Goal: Information Seeking & Learning: Understand process/instructions

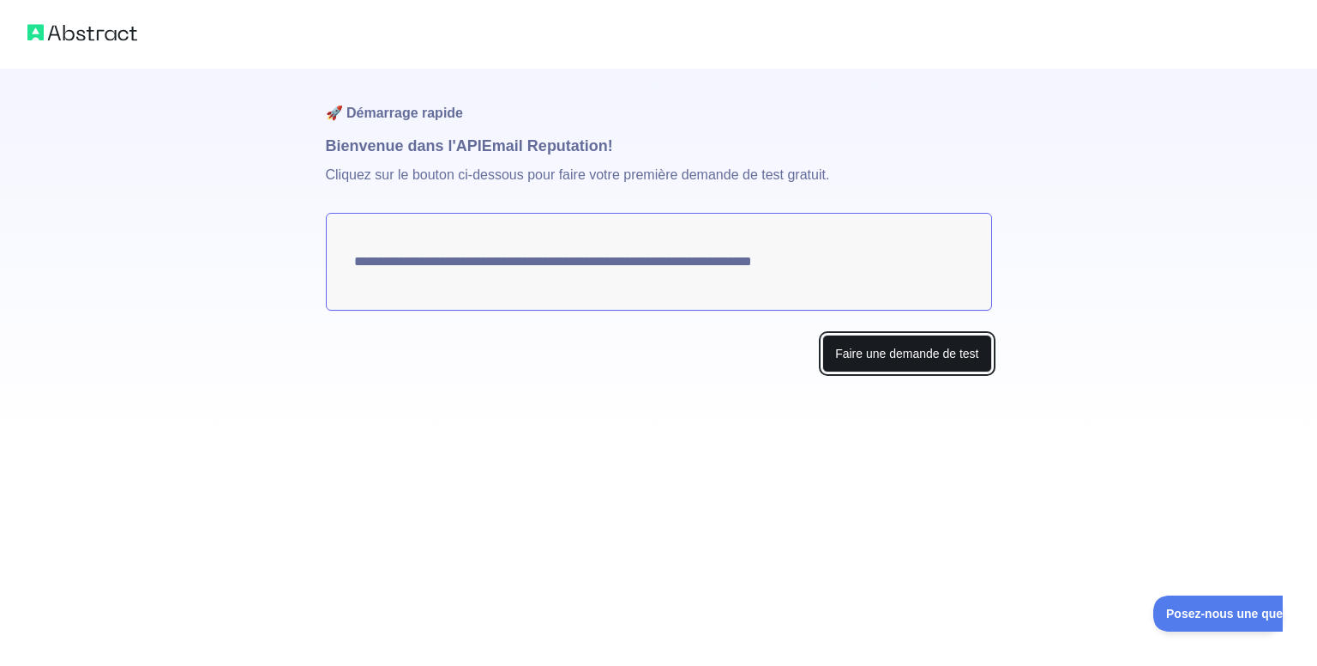
click at [923, 350] on font "Faire une demande de test" at bounding box center [906, 354] width 143 height 14
click at [68, 36] on img at bounding box center [82, 33] width 110 height 24
click at [886, 352] on font "Faire une demande de test" at bounding box center [906, 354] width 143 height 14
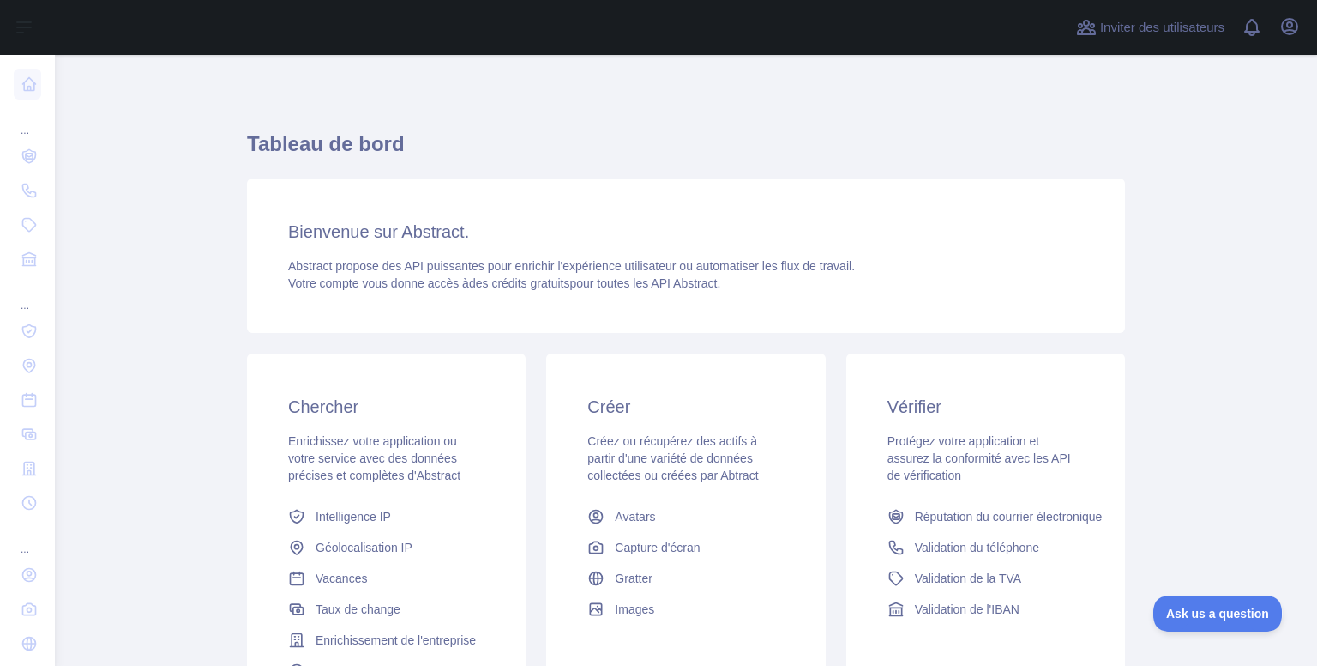
click at [552, 135] on h1 "Tableau de bord" at bounding box center [686, 150] width 878 height 41
click at [1284, 27] on icon "button" at bounding box center [1290, 26] width 21 height 21
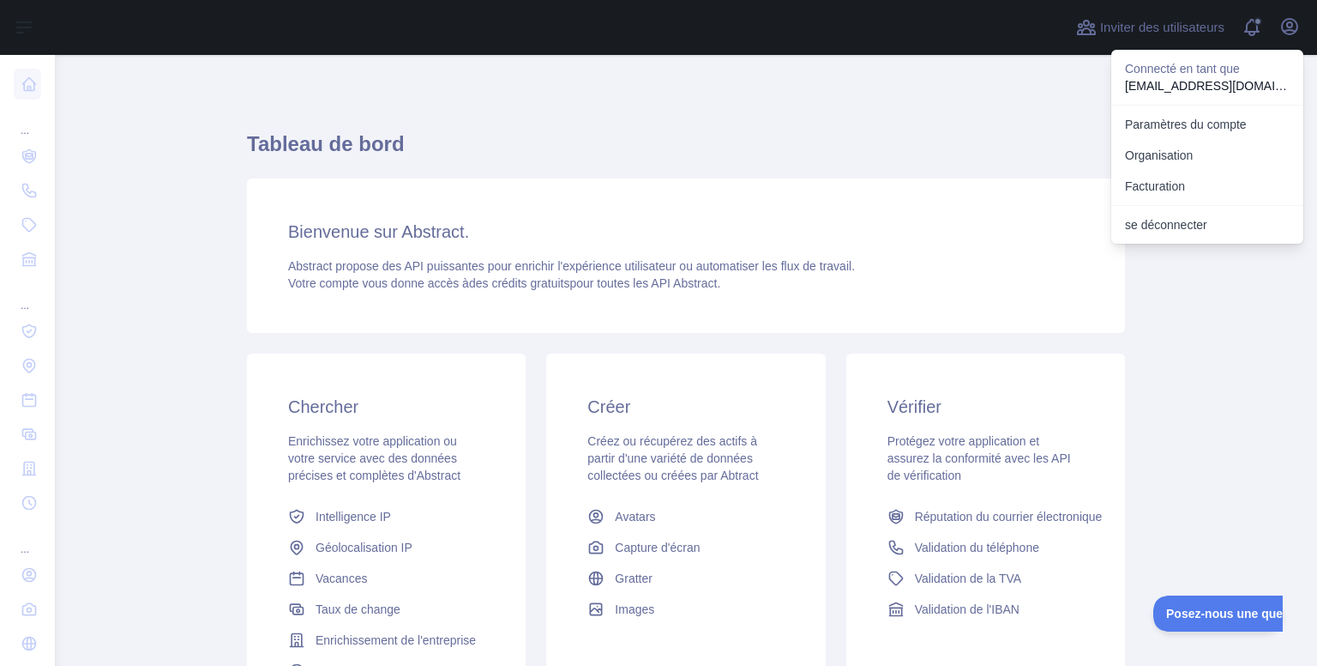
click at [822, 158] on h1 "Tableau de bord" at bounding box center [686, 150] width 878 height 41
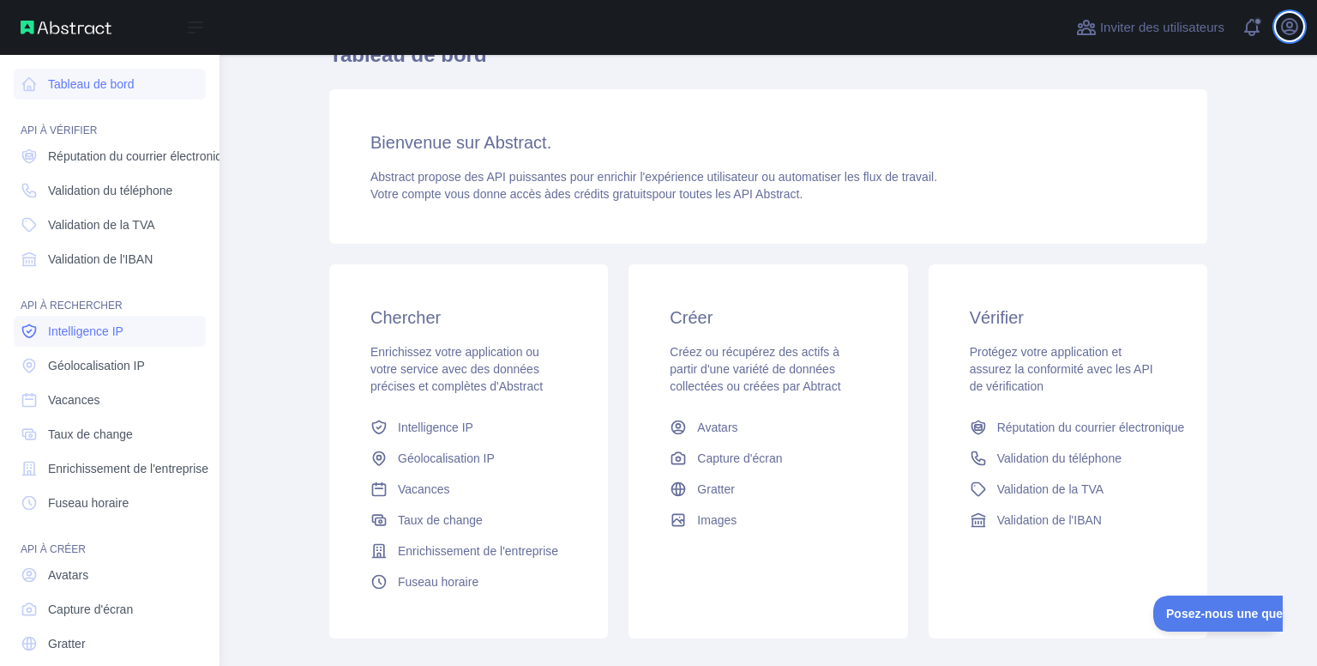
scroll to position [68, 0]
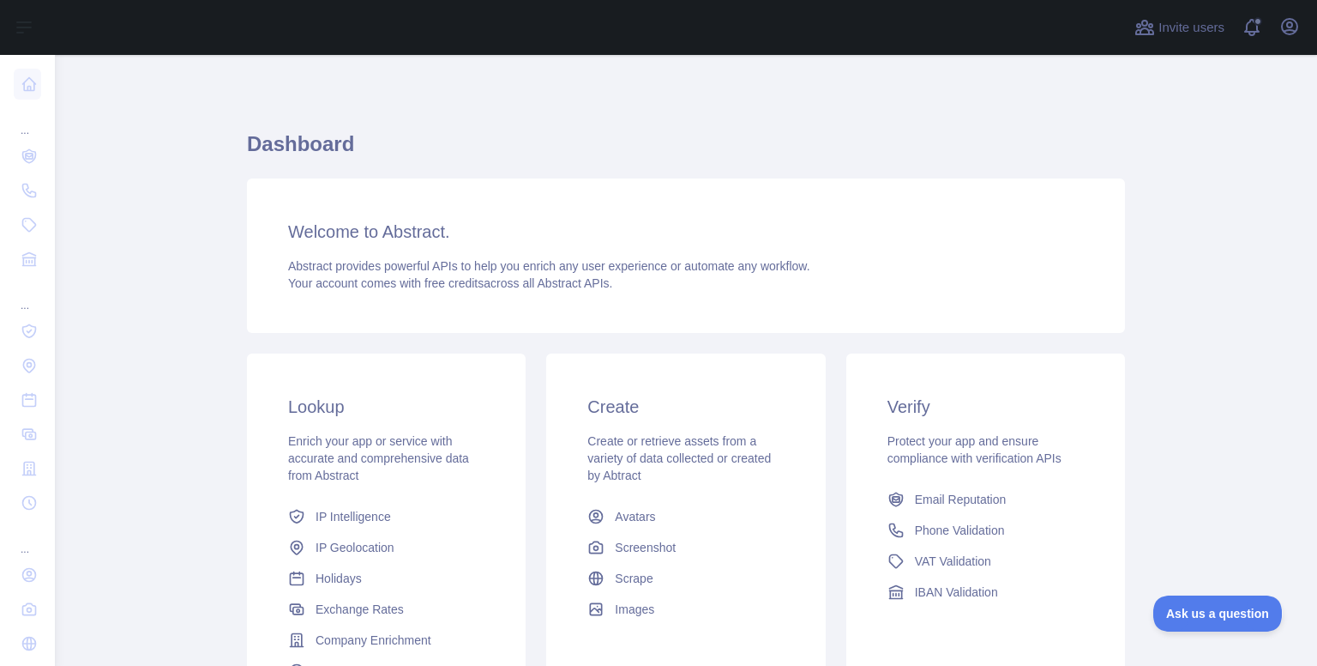
click at [1050, 114] on div "Dashboard Welcome to Abstract. Abstract provides powerful APIs to help you enri…" at bounding box center [686, 423] width 878 height 655
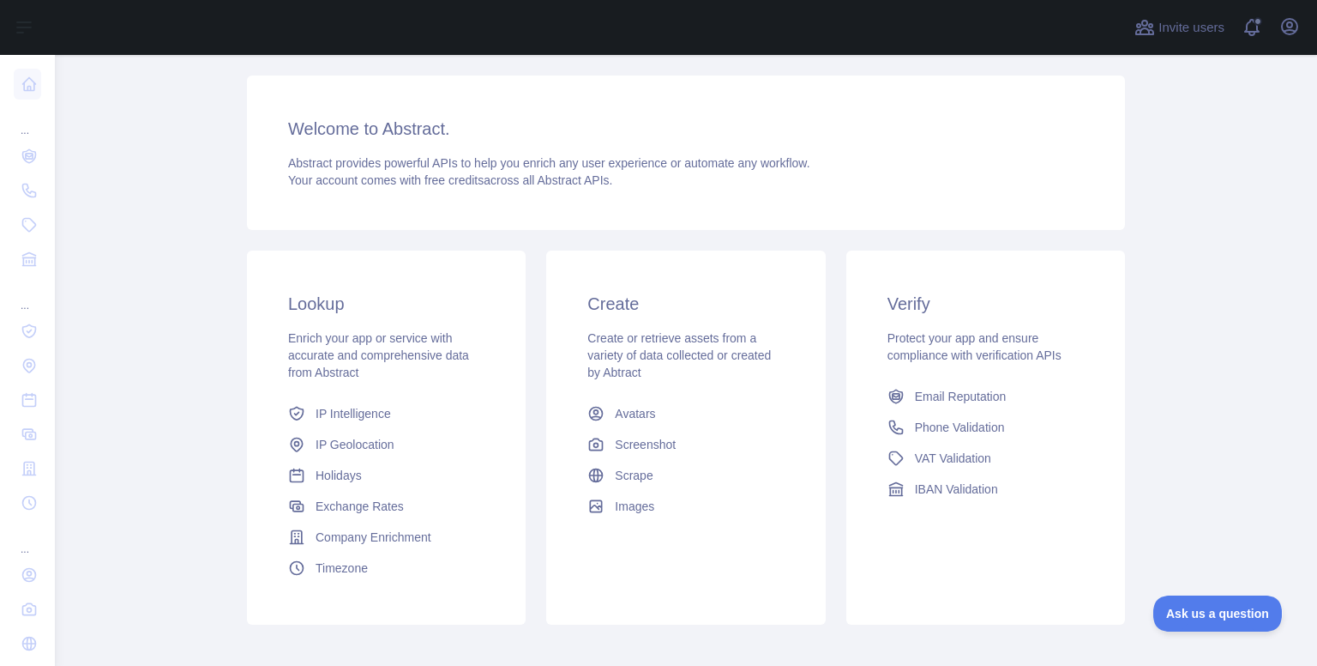
scroll to position [106, 0]
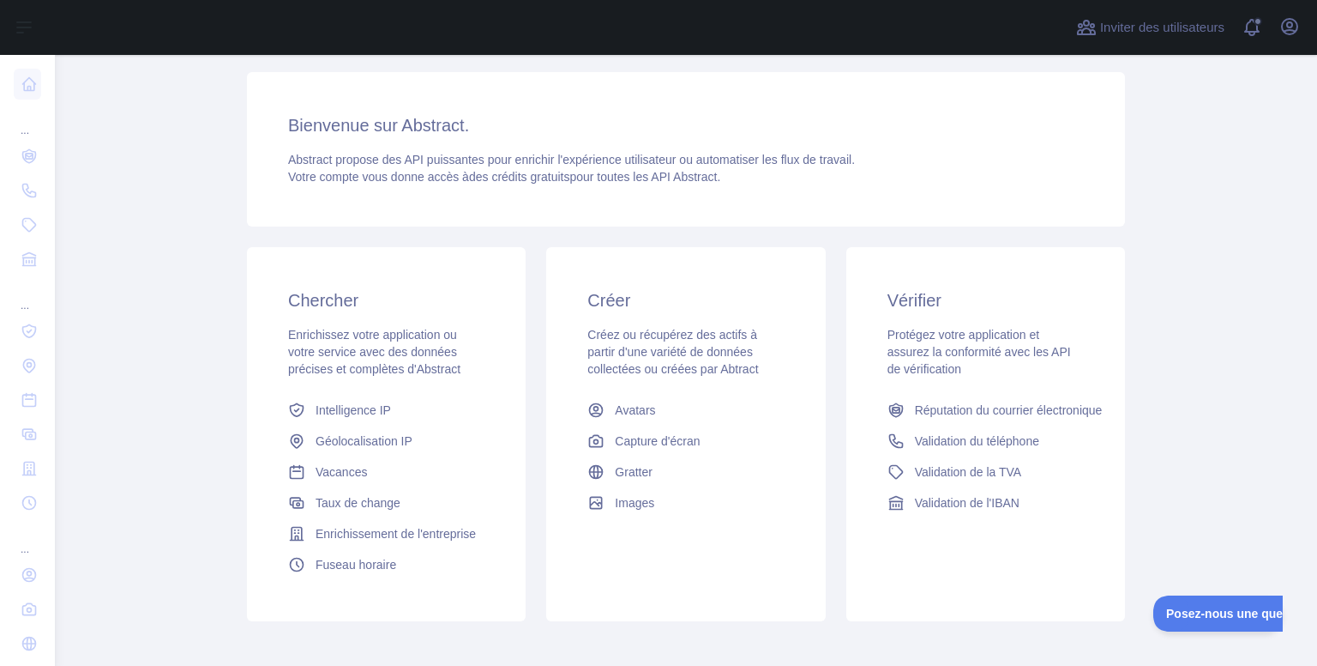
click at [731, 227] on div "Tableau de bord Bienvenue sur Abstract. Abstract propose des API puissantes pou…" at bounding box center [686, 327] width 878 height 607
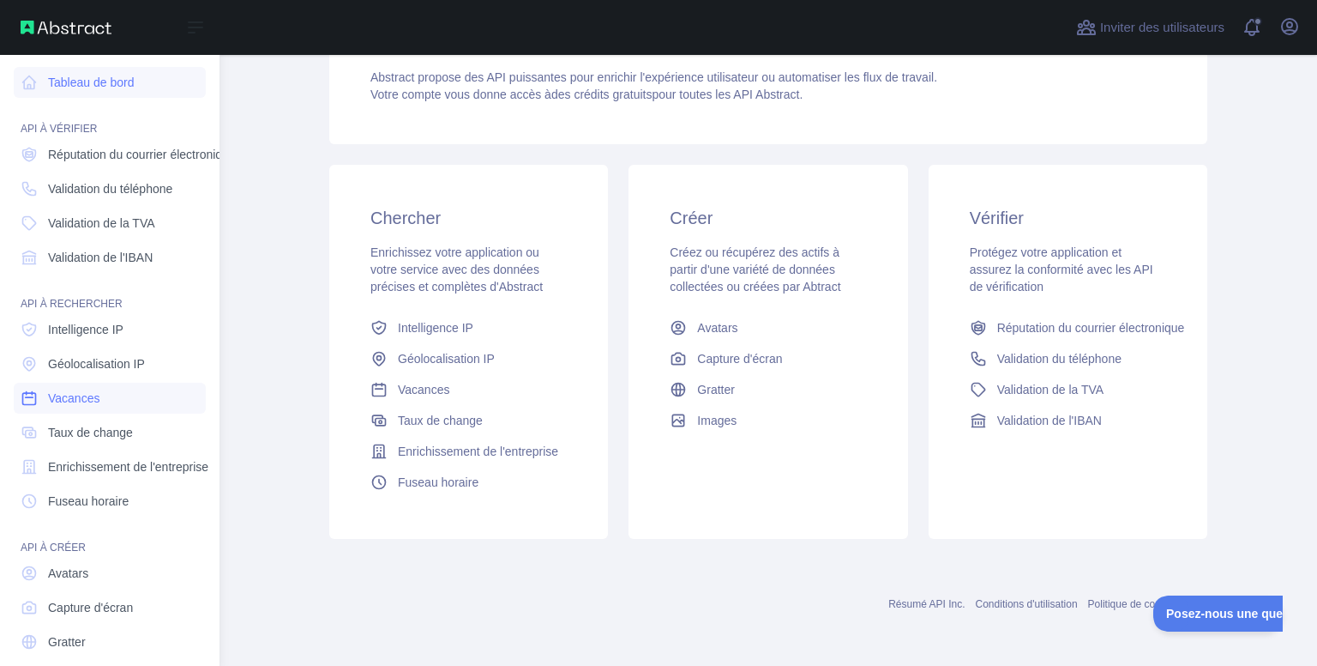
scroll to position [0, 0]
click at [139, 150] on font "Réputation du courrier électronique" at bounding box center [142, 156] width 188 height 14
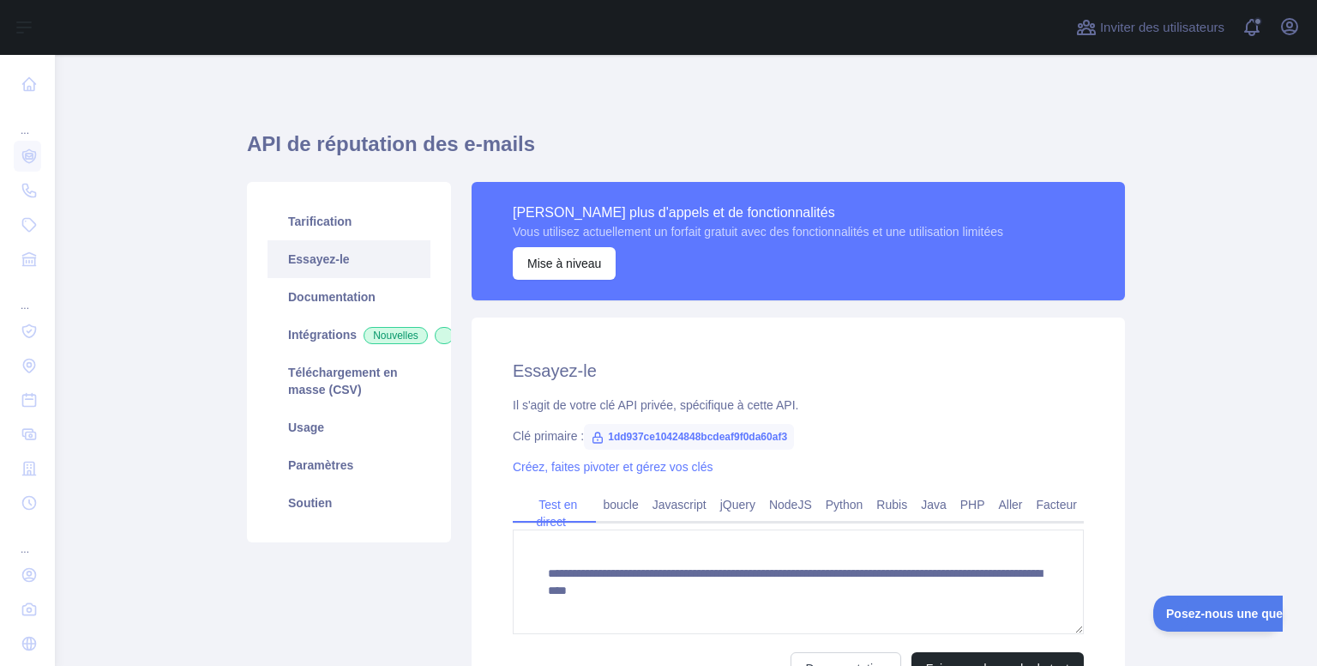
click at [615, 38] on div at bounding box center [561, 27] width 984 height 55
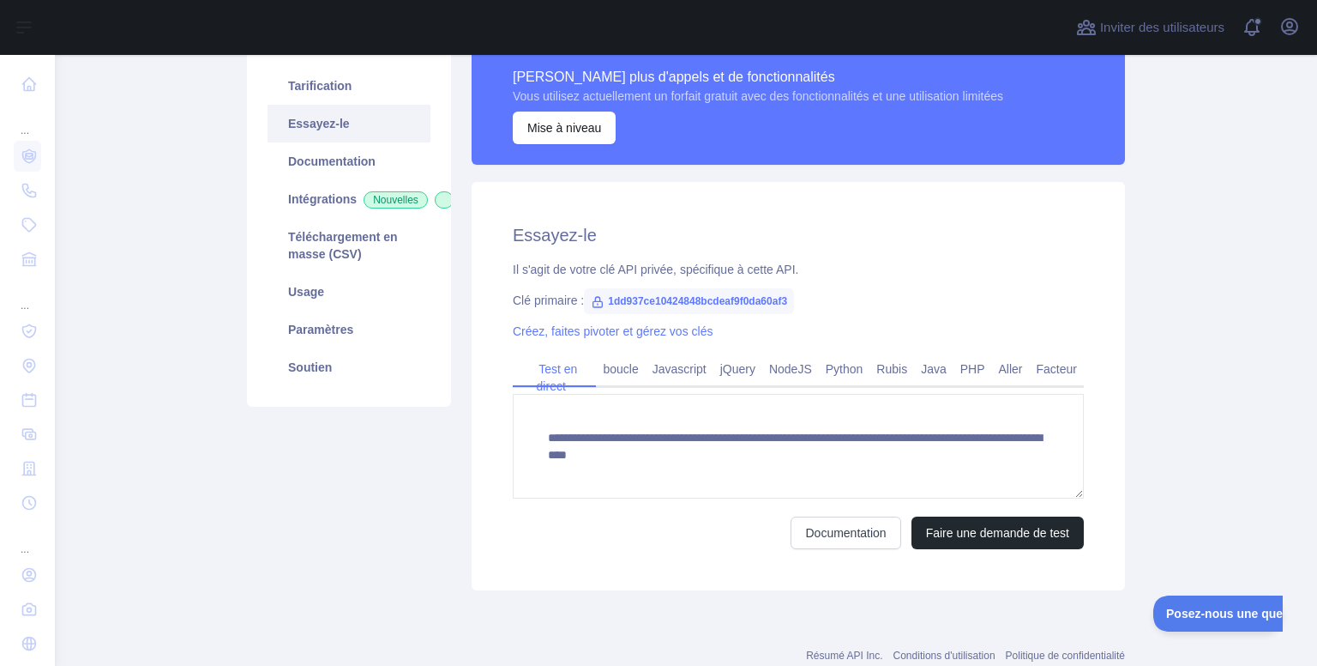
scroll to position [137, 0]
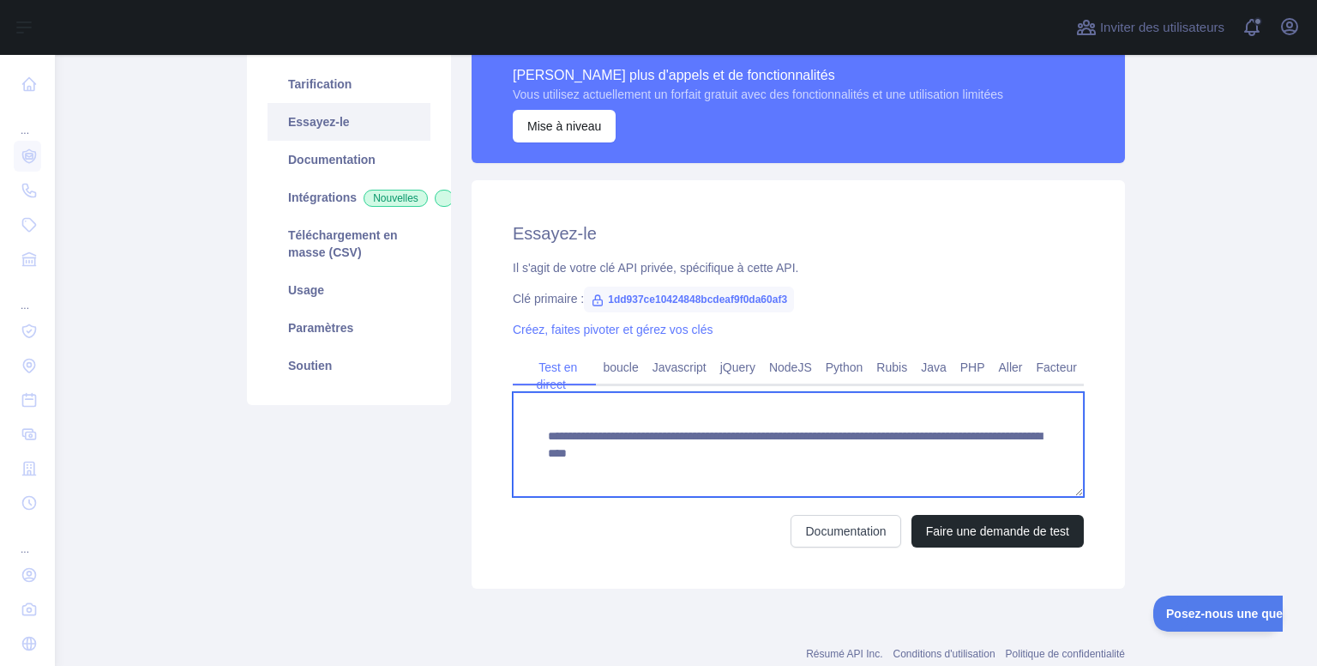
drag, startPoint x: 541, startPoint y: 434, endPoint x: 1038, endPoint y: 460, distance: 497.3
click at [1038, 460] on textarea "**********" at bounding box center [798, 444] width 571 height 105
click at [770, 485] on textarea "**********" at bounding box center [798, 444] width 571 height 105
click at [777, 488] on textarea "**********" at bounding box center [798, 444] width 571 height 105
drag, startPoint x: 786, startPoint y: 455, endPoint x: 543, endPoint y: 457, distance: 242.7
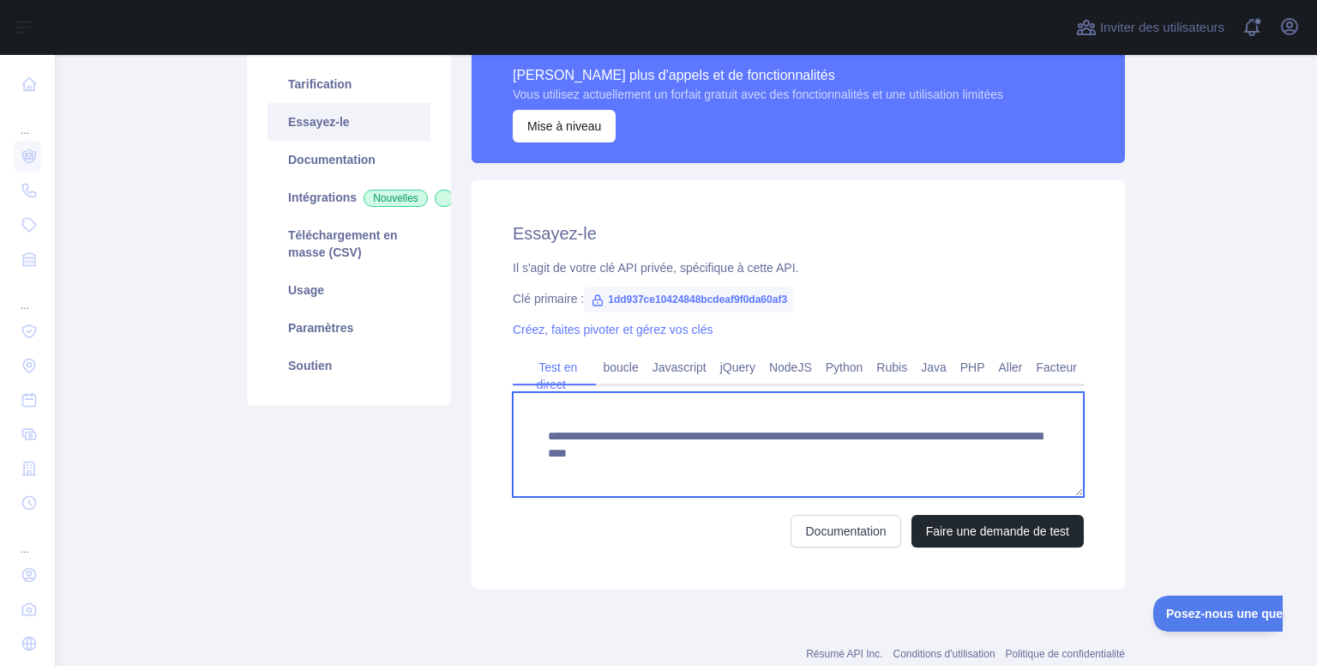
click at [543, 457] on textarea "**********" at bounding box center [798, 444] width 571 height 105
click at [650, 445] on textarea "**********" at bounding box center [798, 444] width 571 height 105
drag, startPoint x: 542, startPoint y: 454, endPoint x: 784, endPoint y: 456, distance: 241.9
click at [784, 456] on textarea "**********" at bounding box center [798, 444] width 571 height 105
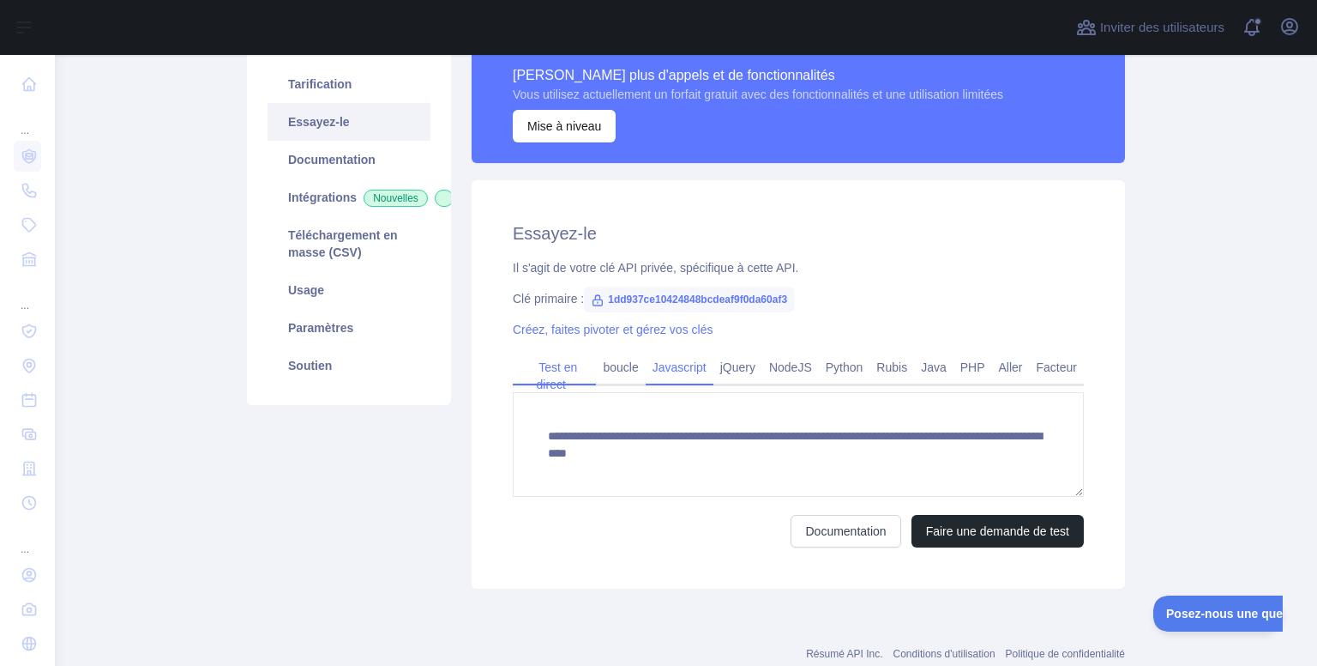
click at [672, 373] on font "Javascript" at bounding box center [680, 367] width 54 height 14
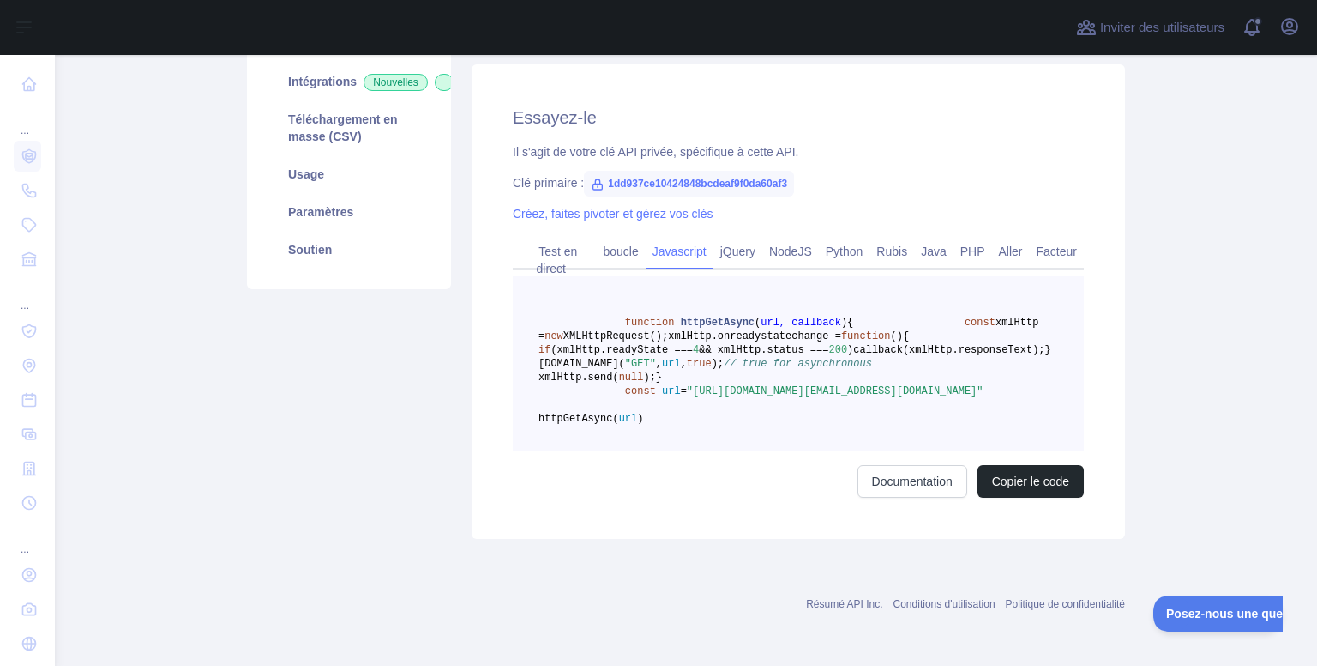
scroll to position [270, 0]
drag, startPoint x: 756, startPoint y: 455, endPoint x: 578, endPoint y: 455, distance: 178.4
click at [687, 397] on span ""https://emailreputation.abstractapi.com/v1/?api_key=1dd937ce10424848bcdeaf9f0d…" at bounding box center [835, 391] width 297 height 12
copy span "1dd937ce10424848bcdeaf9f0da60af3"
click at [761, 451] on pre "function httpGetAsync ( url, callback ) { const xmlHttp = new XMLHttpRequest();…" at bounding box center [798, 363] width 571 height 175
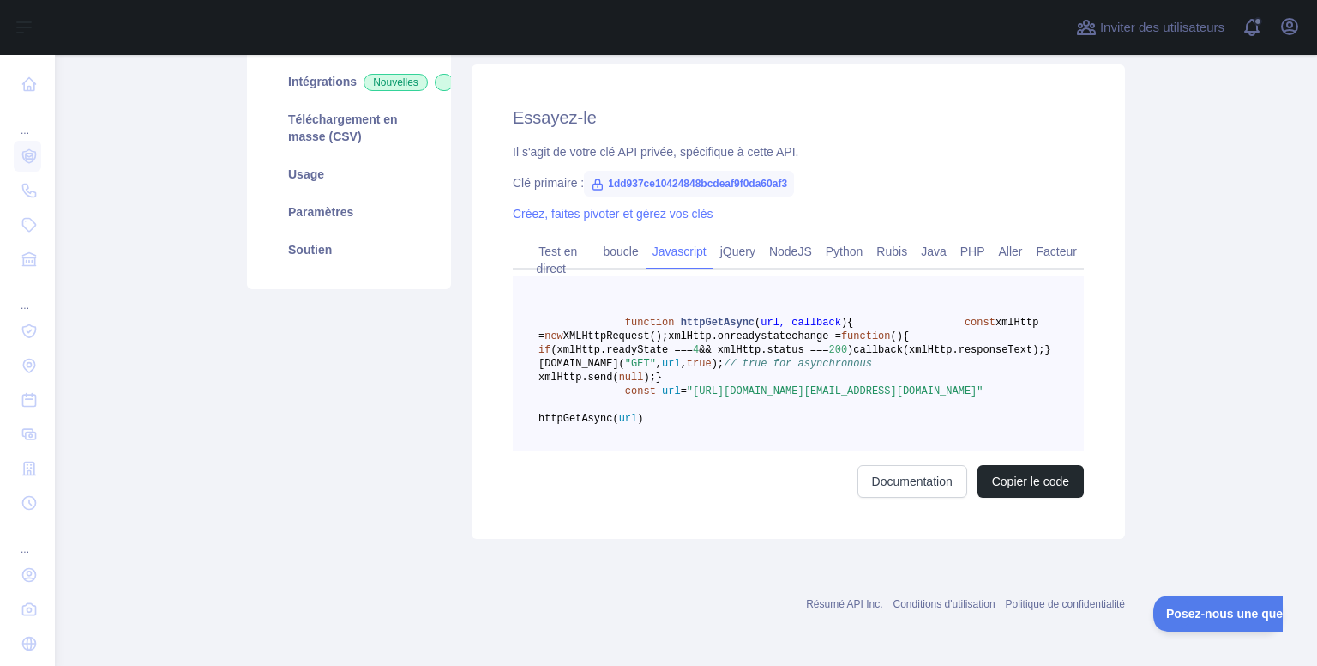
drag, startPoint x: 755, startPoint y: 455, endPoint x: 706, endPoint y: 454, distance: 48.9
click at [706, 397] on span ""https://emailreputation.abstractapi.com/v1/?api_key=1dd937ce10424848bcdeaf9f0d…" at bounding box center [835, 391] width 297 height 12
drag, startPoint x: 728, startPoint y: 485, endPoint x: 756, endPoint y: 458, distance: 39.4
click at [756, 451] on pre "function httpGetAsync ( url, callback ) { const xmlHttp = new XMLHttpRequest();…" at bounding box center [798, 363] width 571 height 175
click at [756, 397] on span ""https://emailreputation.abstractapi.com/v1/?api_key=1dd937ce10424848bcdeaf9f0d…" at bounding box center [835, 391] width 297 height 12
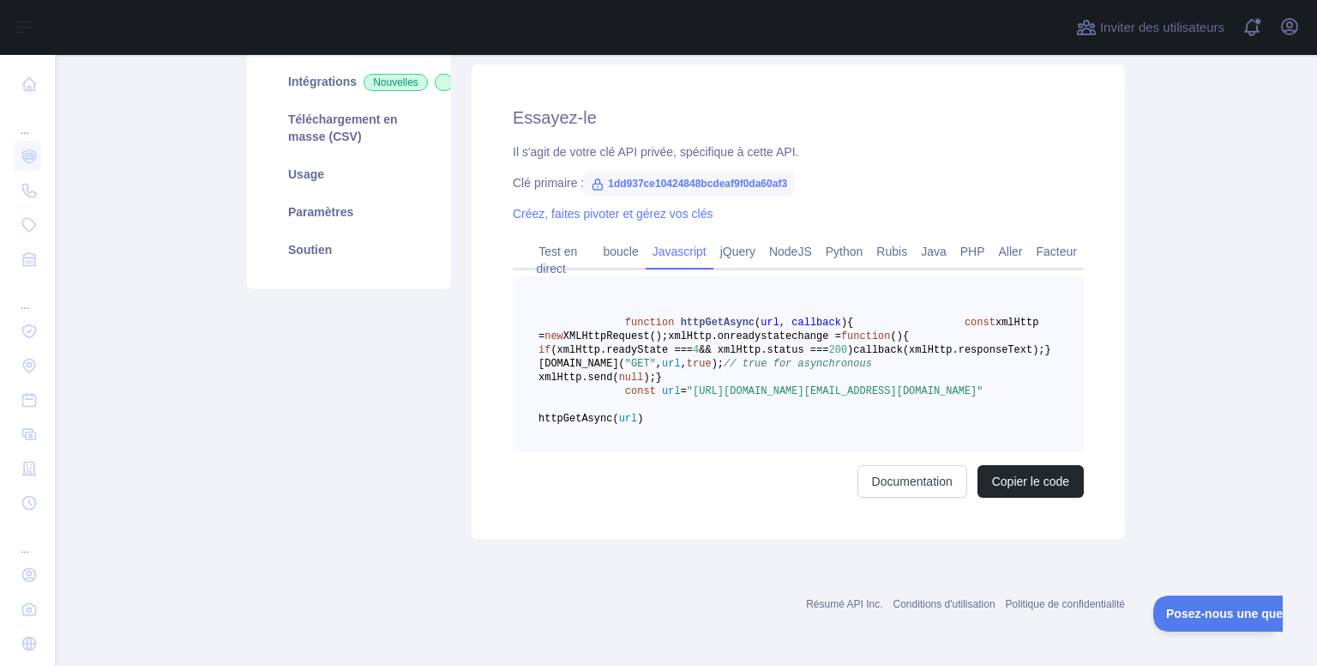
drag, startPoint x: 756, startPoint y: 458, endPoint x: 576, endPoint y: 456, distance: 180.1
click at [687, 397] on span ""https://emailreputation.abstractapi.com/v1/?api_key=1dd937ce10424848bcdeaf9f0d…" at bounding box center [835, 391] width 297 height 12
copy span "1dd937ce10424848bcdeaf9f0da60af3"
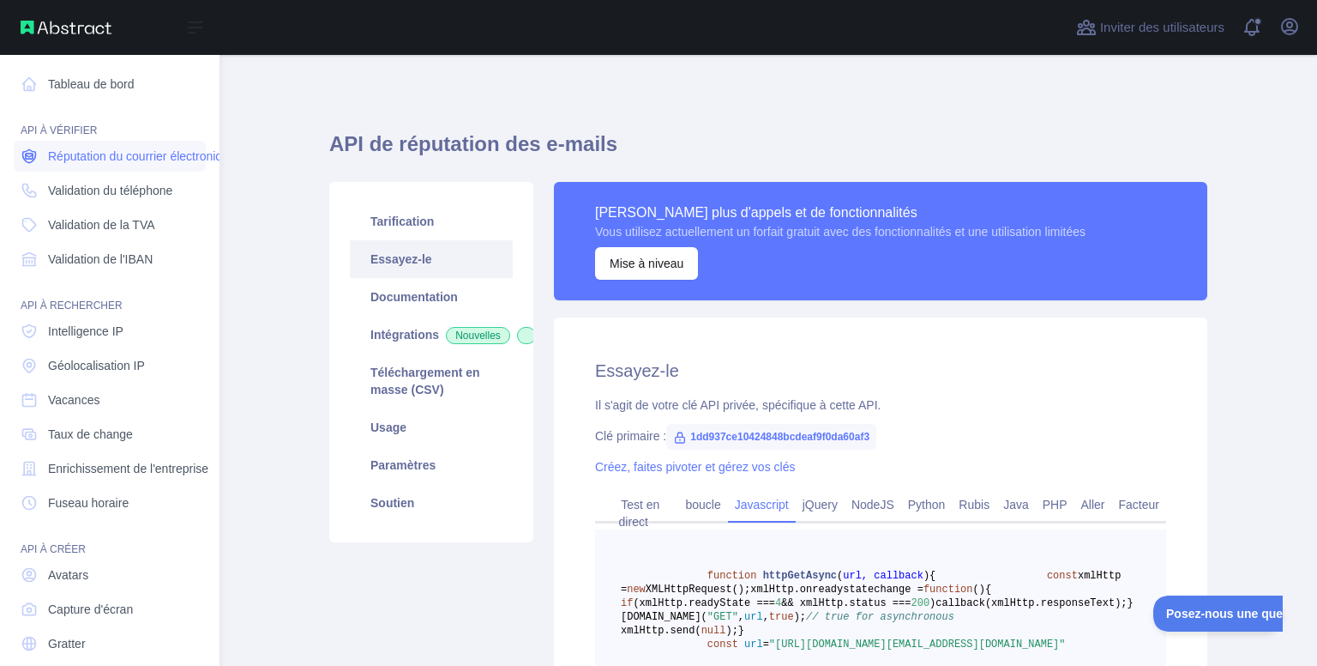
click at [117, 151] on font "Réputation du courrier électronique" at bounding box center [142, 156] width 188 height 14
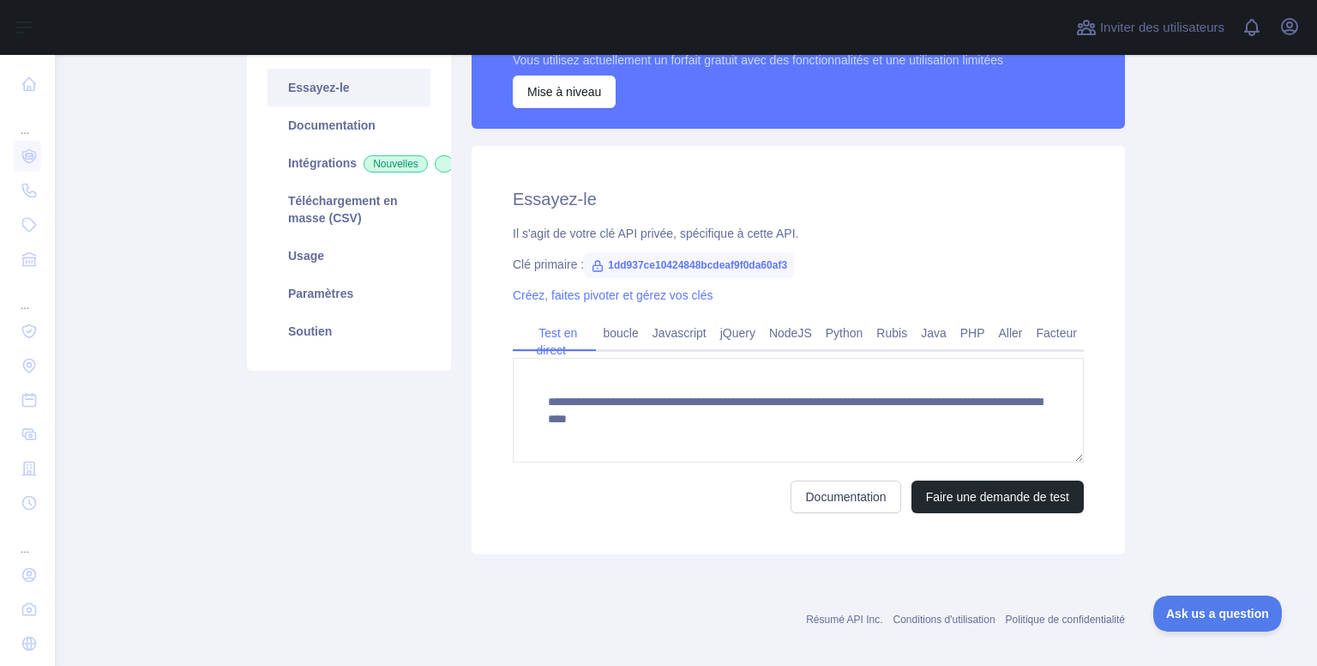
scroll to position [185, 0]
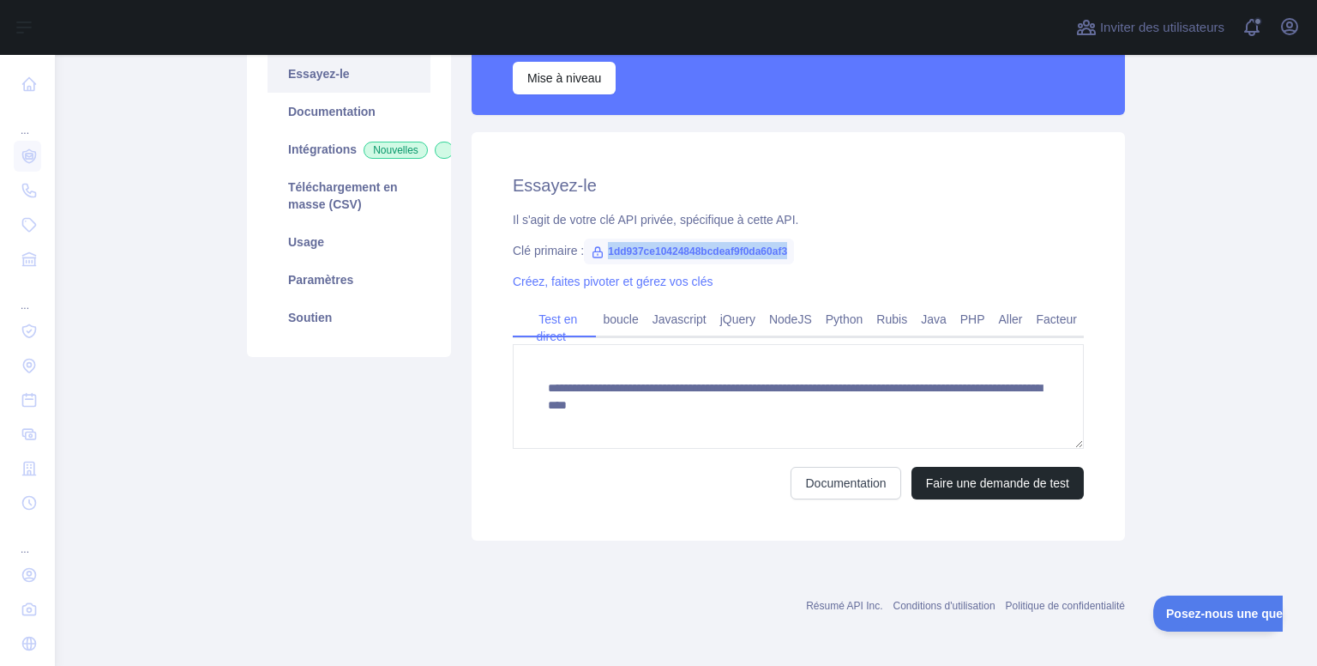
drag, startPoint x: 785, startPoint y: 249, endPoint x: 603, endPoint y: 245, distance: 181.9
click at [608, 245] on font "1dd937ce10424848bcdeaf9f0da60af3" at bounding box center [697, 251] width 179 height 12
copy font "1dd937ce10424848bcdeaf9f0da60af3"
click at [597, 282] on font "Créez, faites pivoter et gérez vos clés" at bounding box center [613, 281] width 200 height 14
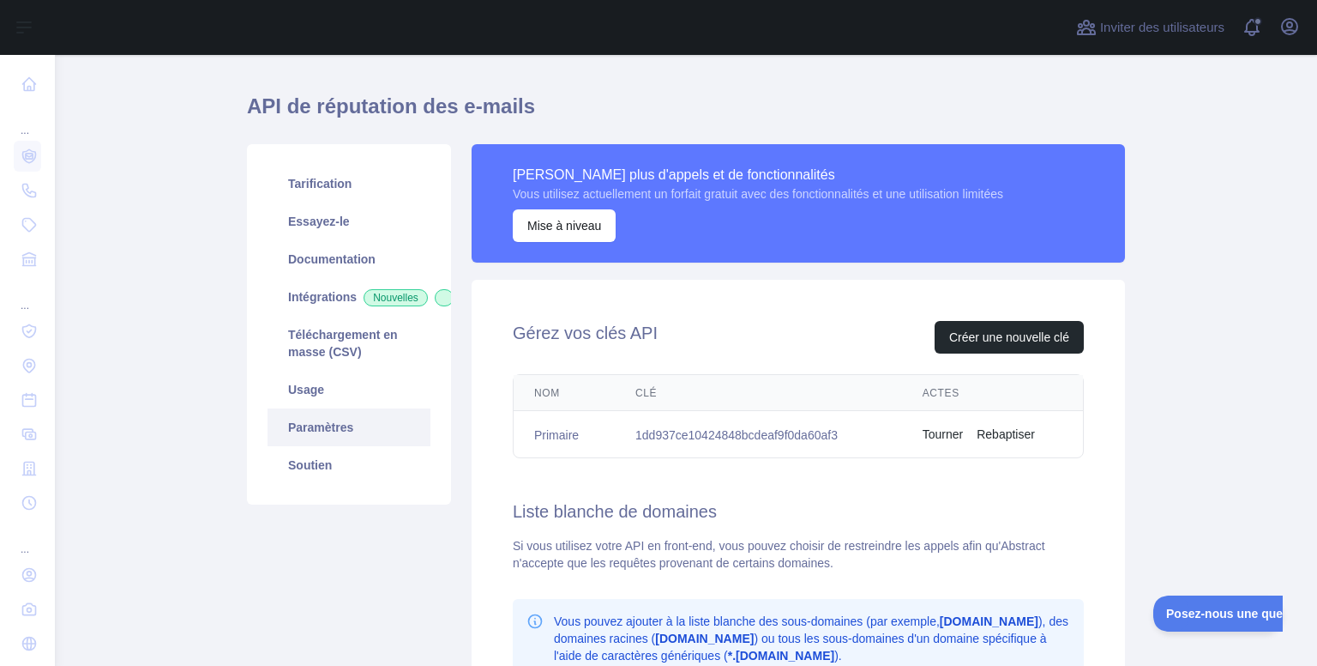
scroll to position [38, 0]
click at [1003, 341] on font "Créer une nouvelle clé" at bounding box center [1009, 337] width 120 height 14
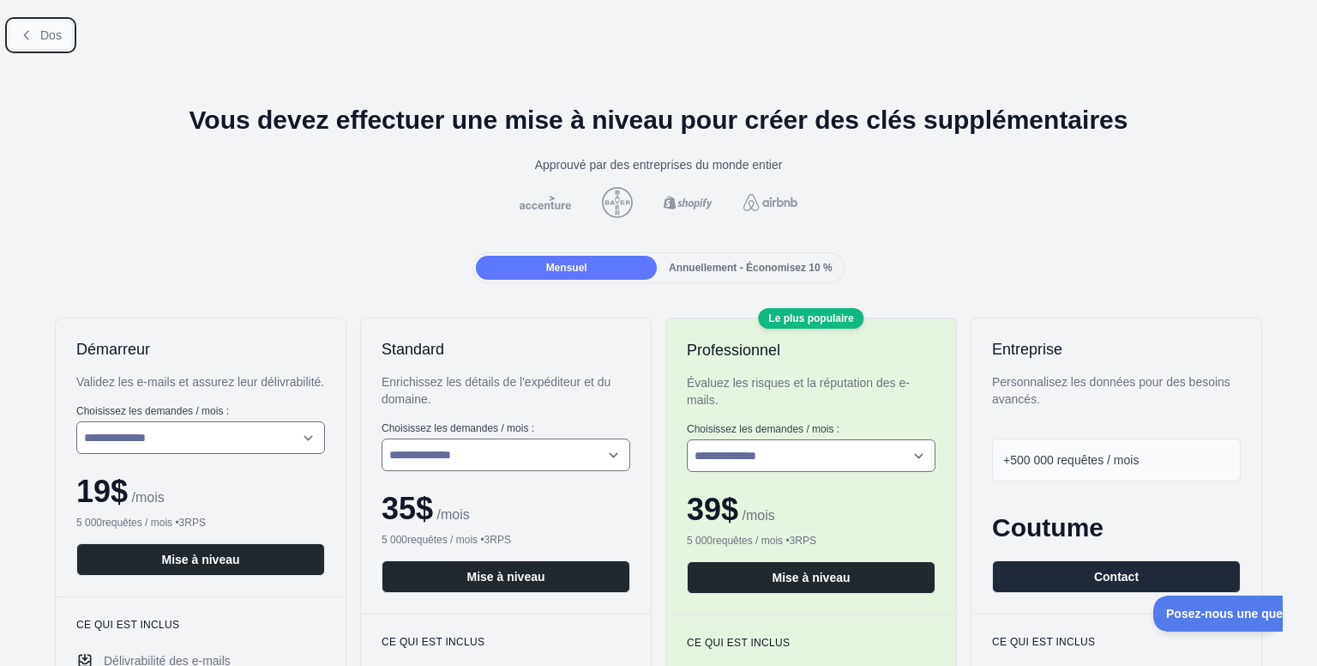
click at [25, 39] on icon at bounding box center [27, 35] width 14 height 14
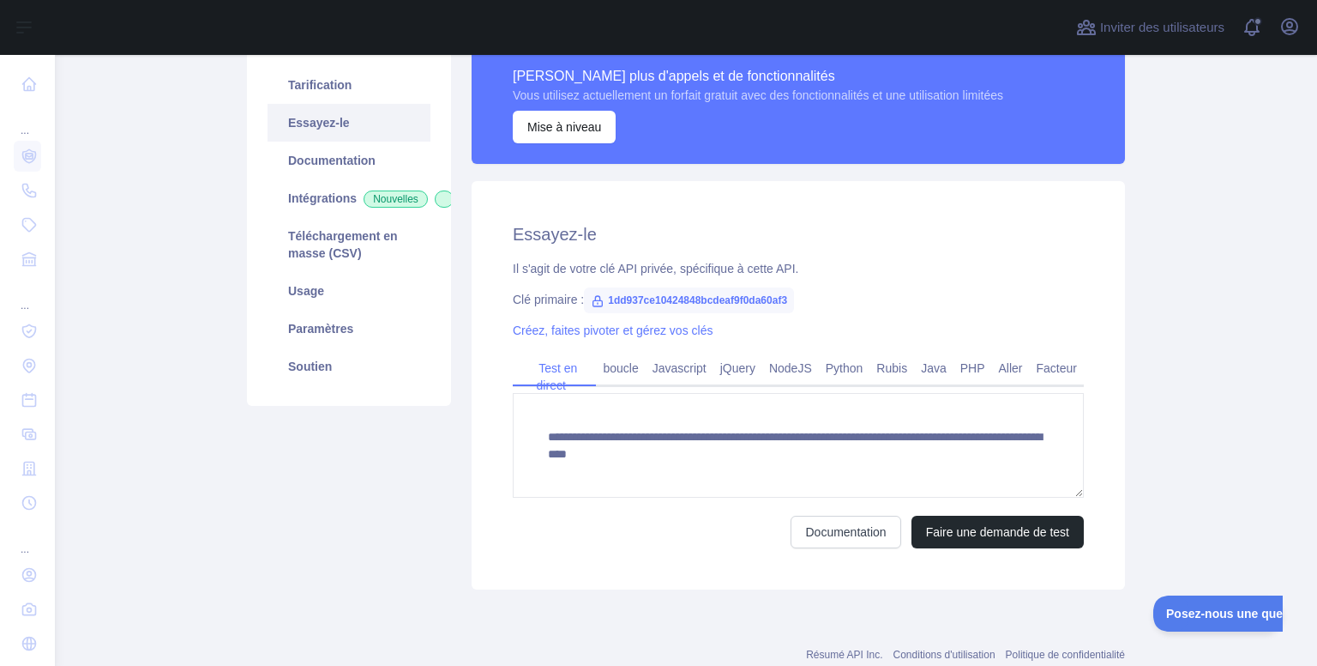
scroll to position [136, 0]
click at [959, 531] on font "Faire une demande de test" at bounding box center [997, 532] width 143 height 14
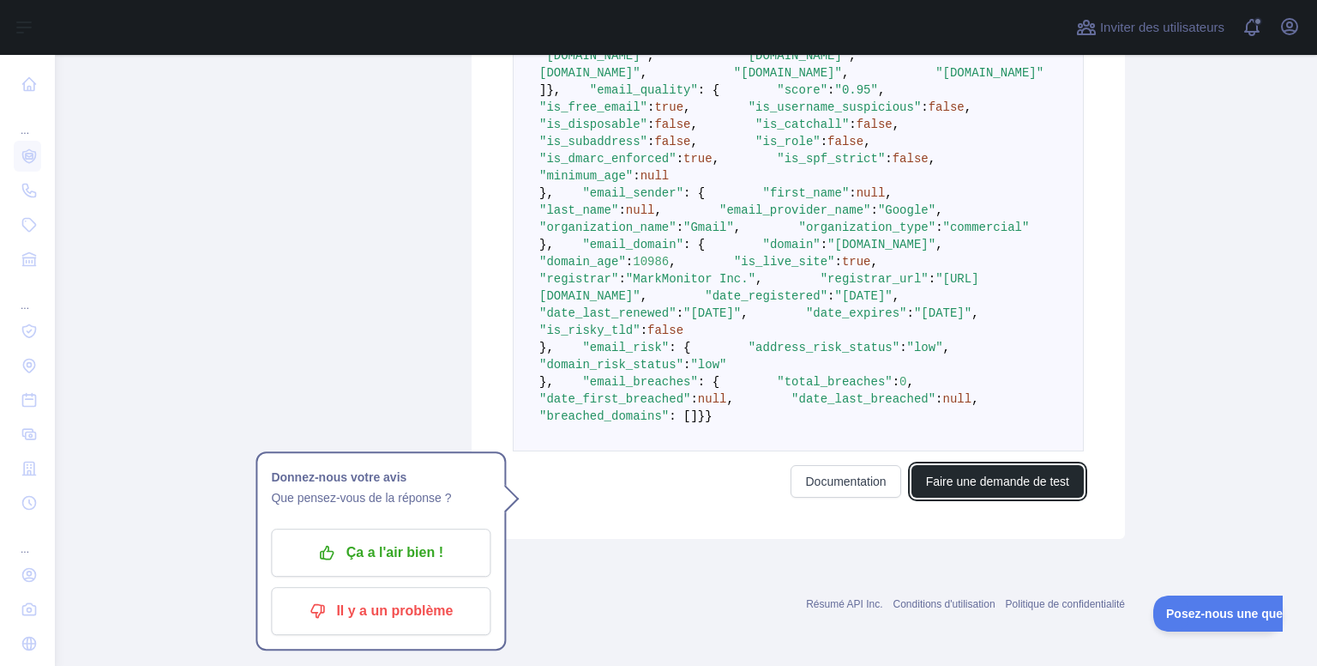
scroll to position [1087, 0]
click at [705, 294] on span ""date_registered"" at bounding box center [766, 296] width 123 height 14
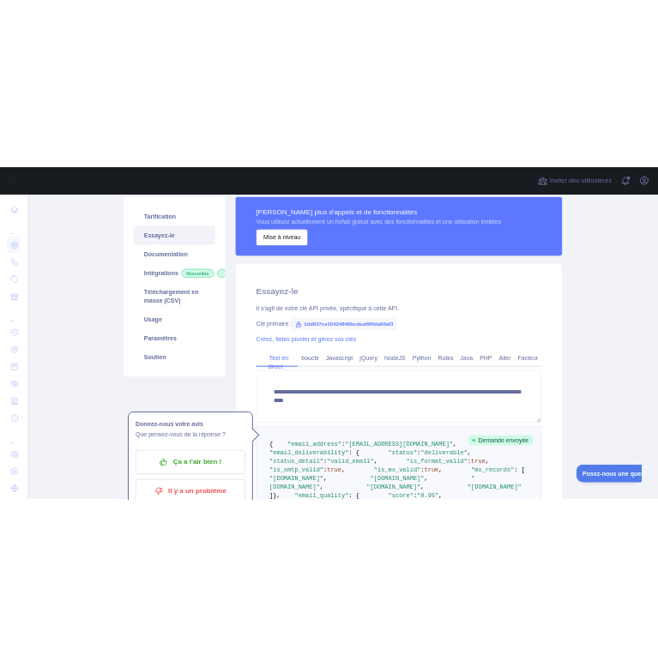
scroll to position [144, 0]
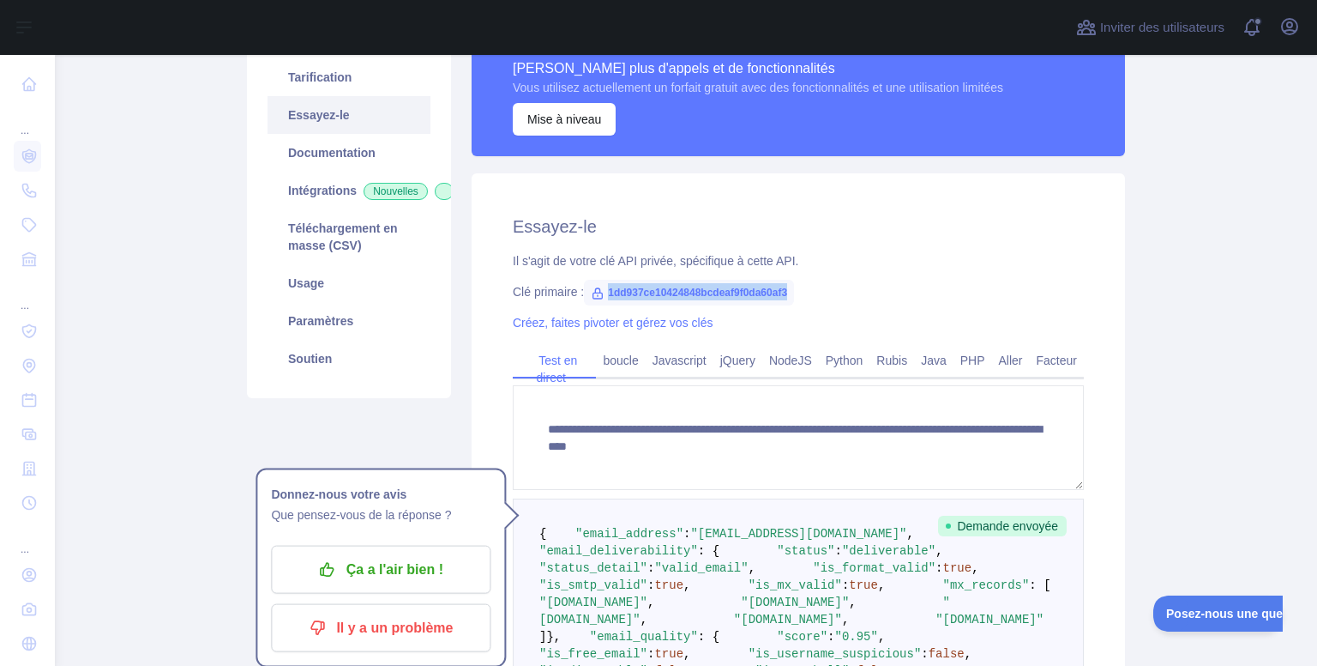
drag, startPoint x: 783, startPoint y: 291, endPoint x: 600, endPoint y: 295, distance: 182.7
click at [600, 295] on span "1dd937ce10424848bcdeaf9f0da60af3" at bounding box center [689, 293] width 210 height 26
copy font "1dd937ce10424848bcdeaf9f0da60af3"
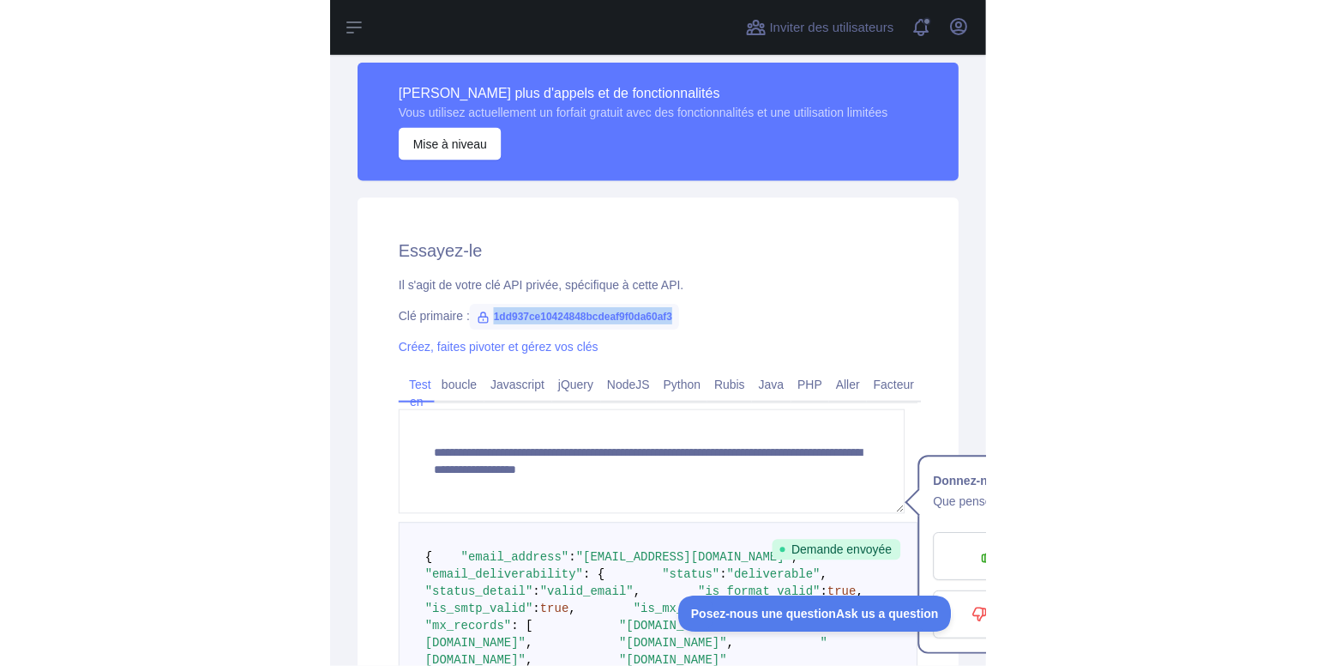
scroll to position [484, 0]
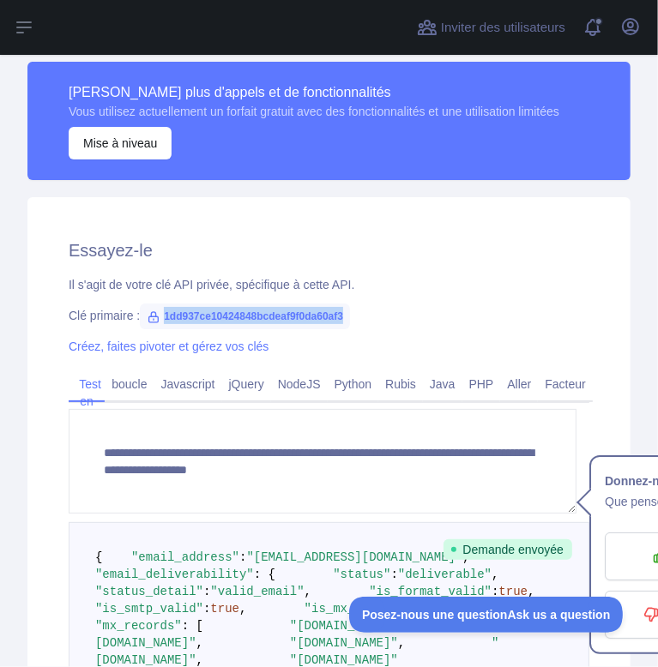
copy font "1dd937ce10424848bcdeaf9f0da60af3"
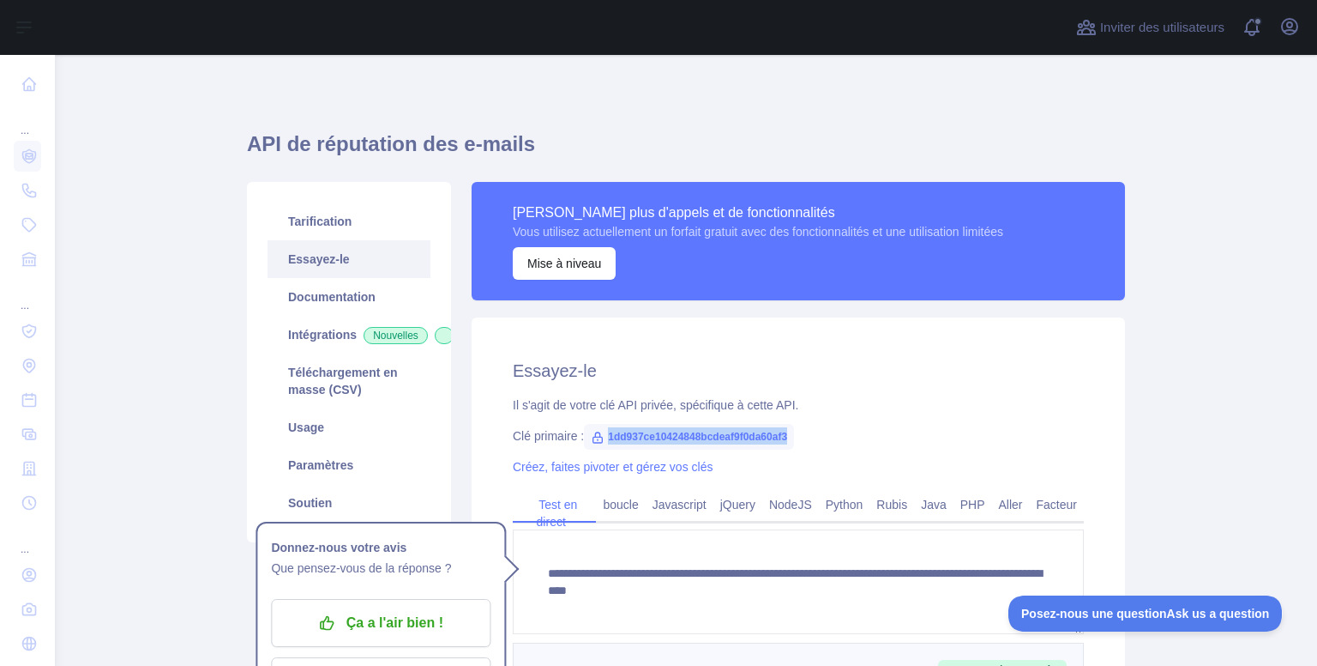
scroll to position [72, 0]
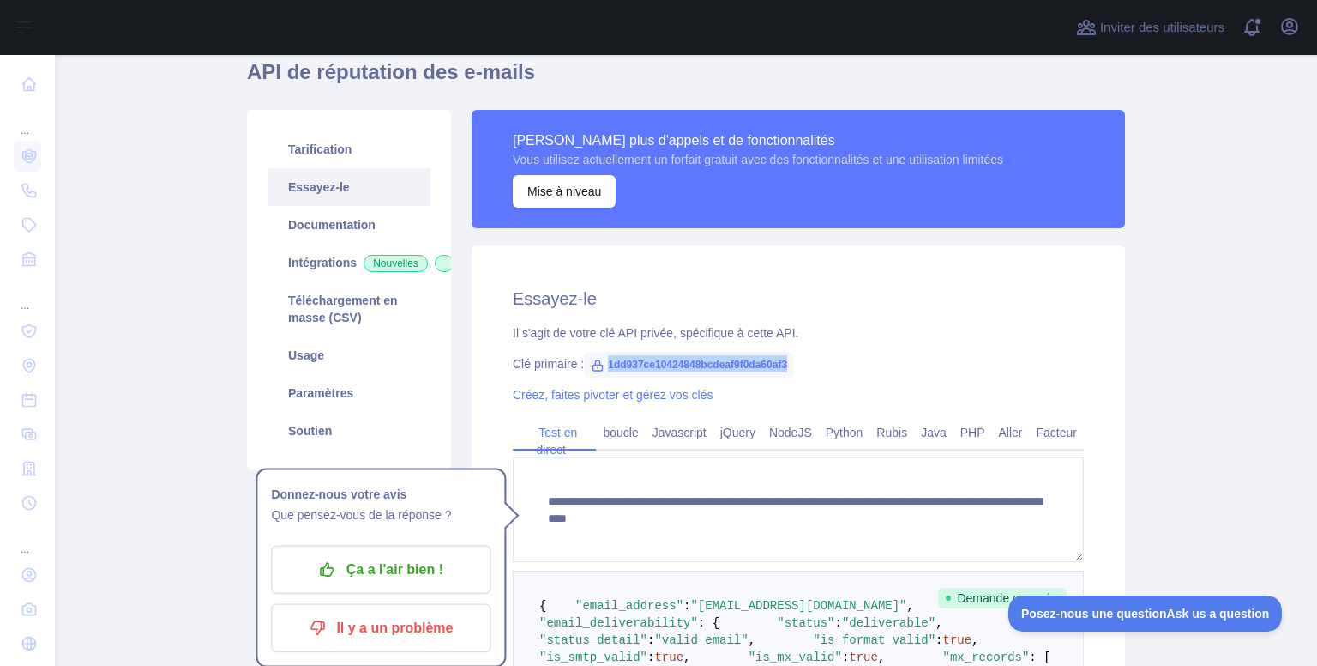
click at [822, 362] on div "Clé primaire : 1dd937ce10424848bcdeaf9f0da60af3" at bounding box center [798, 363] width 571 height 17
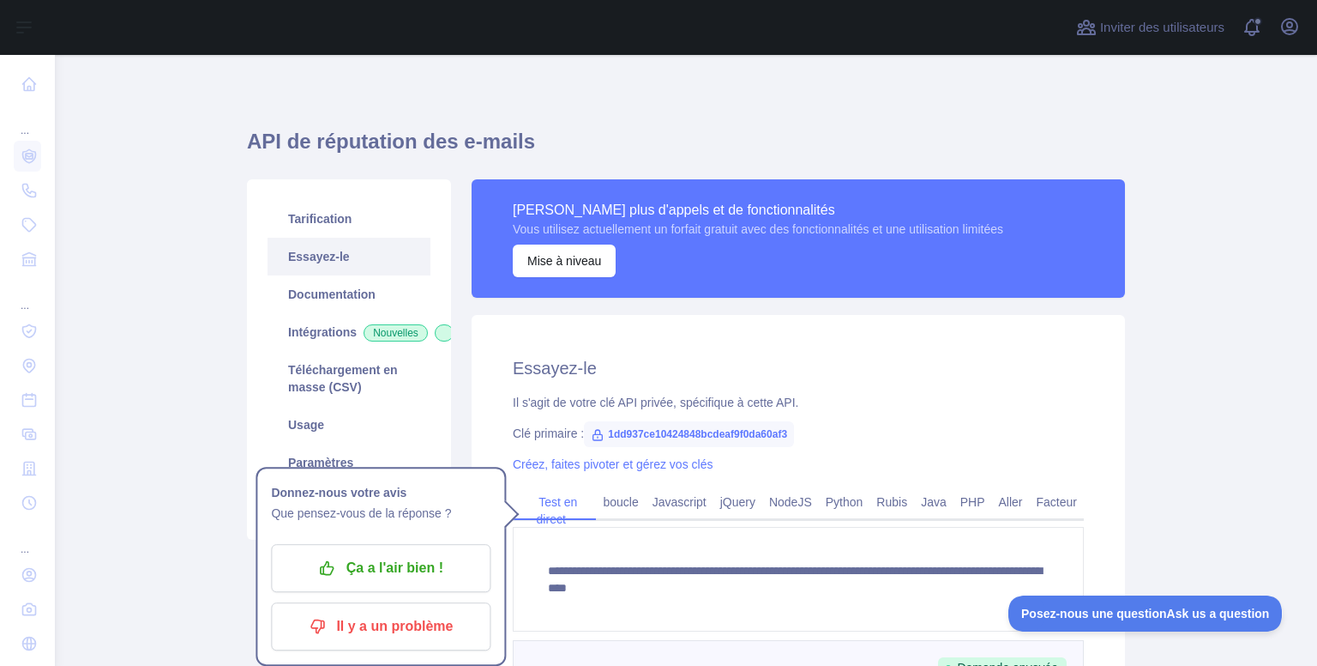
scroll to position [2, 0]
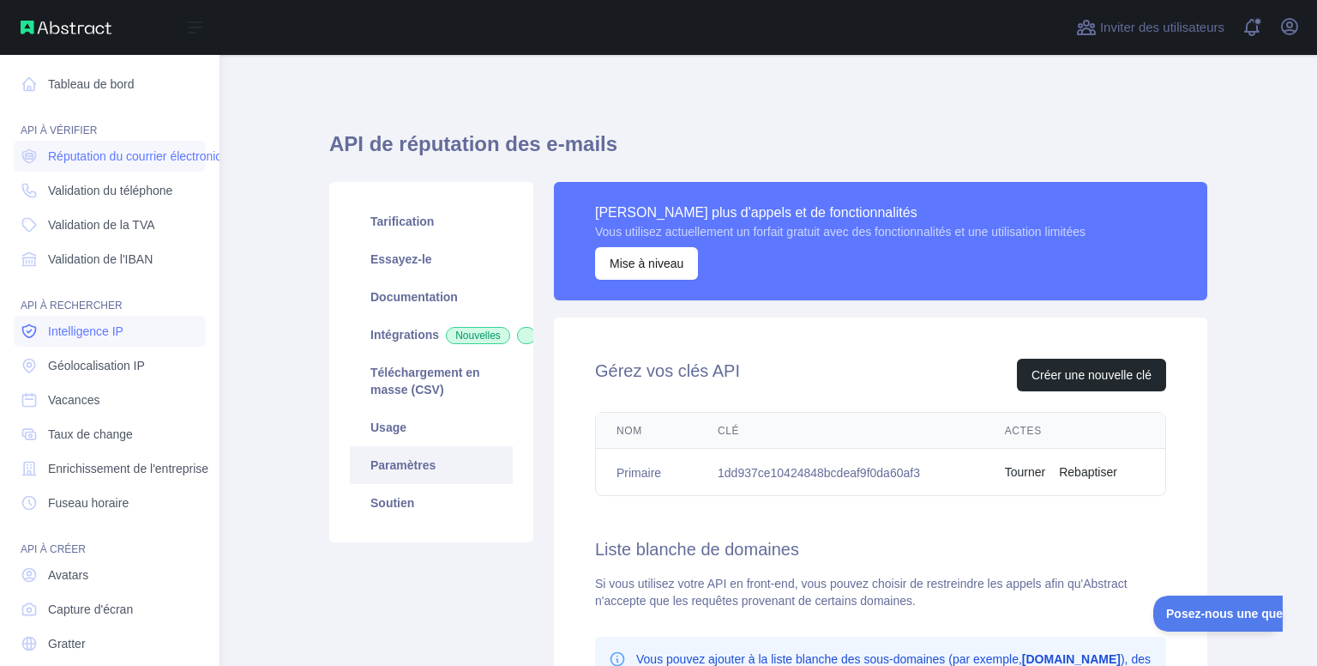
click at [105, 340] on link "Intelligence IP" at bounding box center [110, 331] width 192 height 31
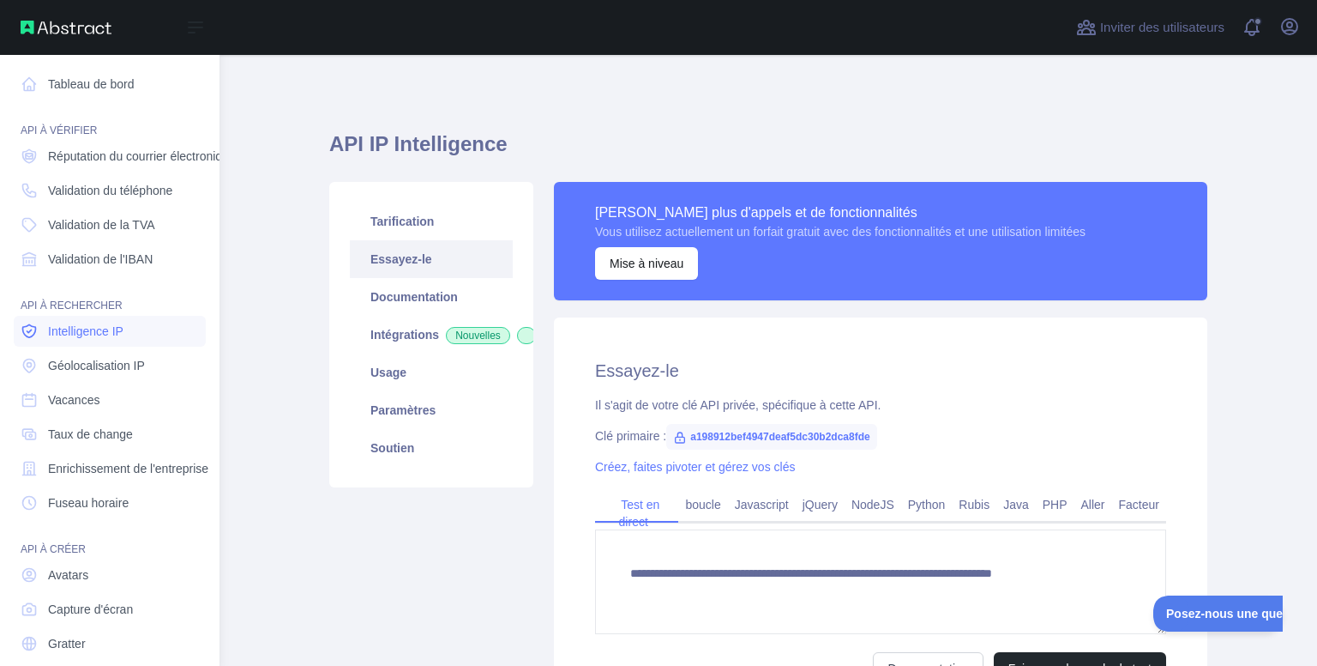
type textarea "**********"
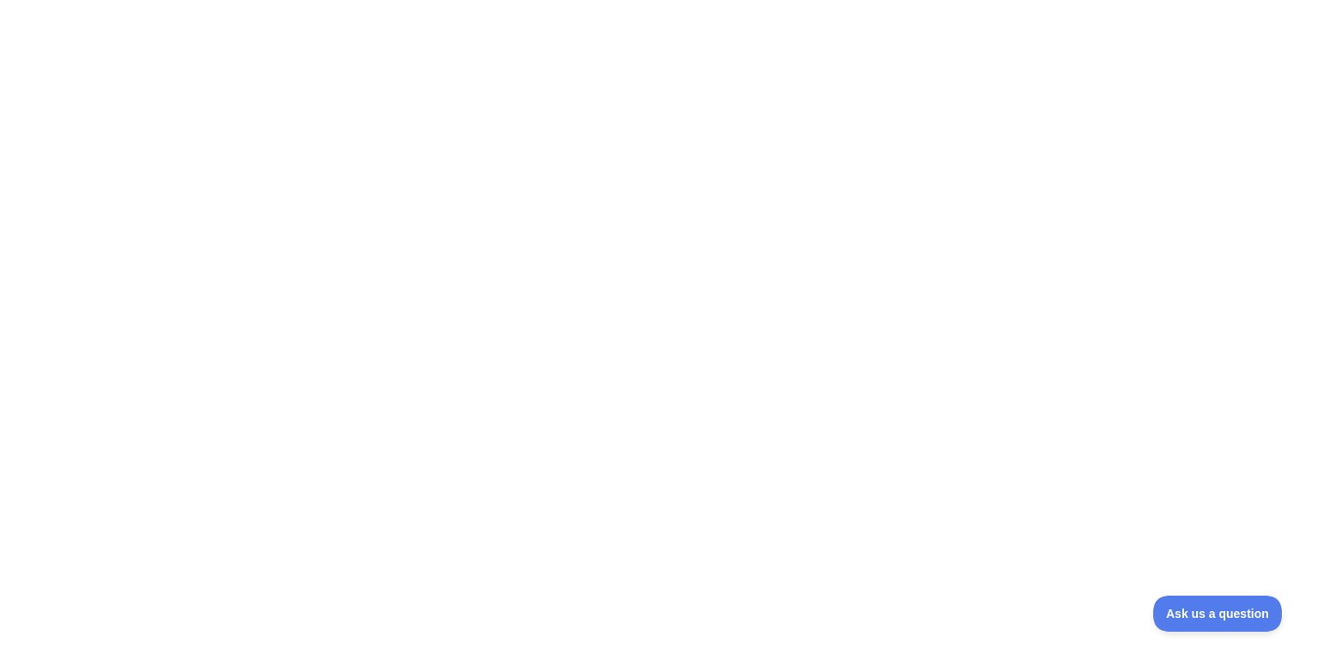
click at [616, 282] on div at bounding box center [658, 333] width 1317 height 666
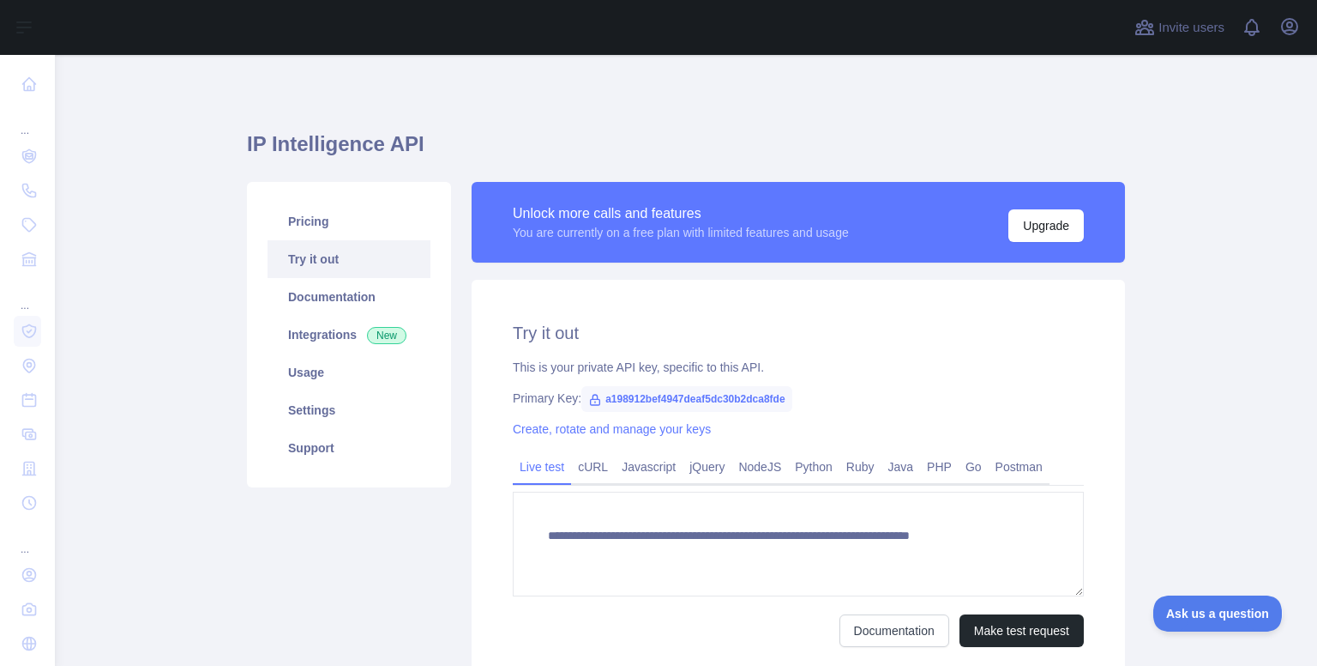
click at [636, 168] on h1 "IP Intelligence API" at bounding box center [686, 150] width 878 height 41
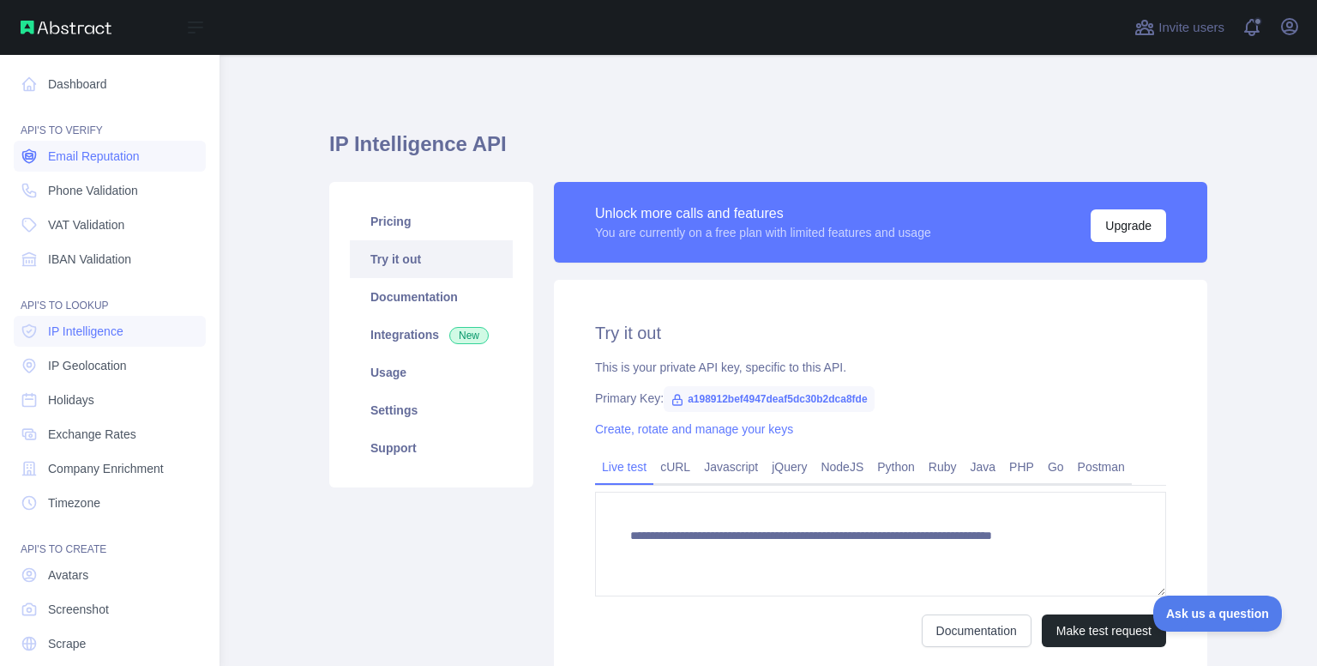
click at [103, 142] on link "Email Reputation" at bounding box center [110, 156] width 192 height 31
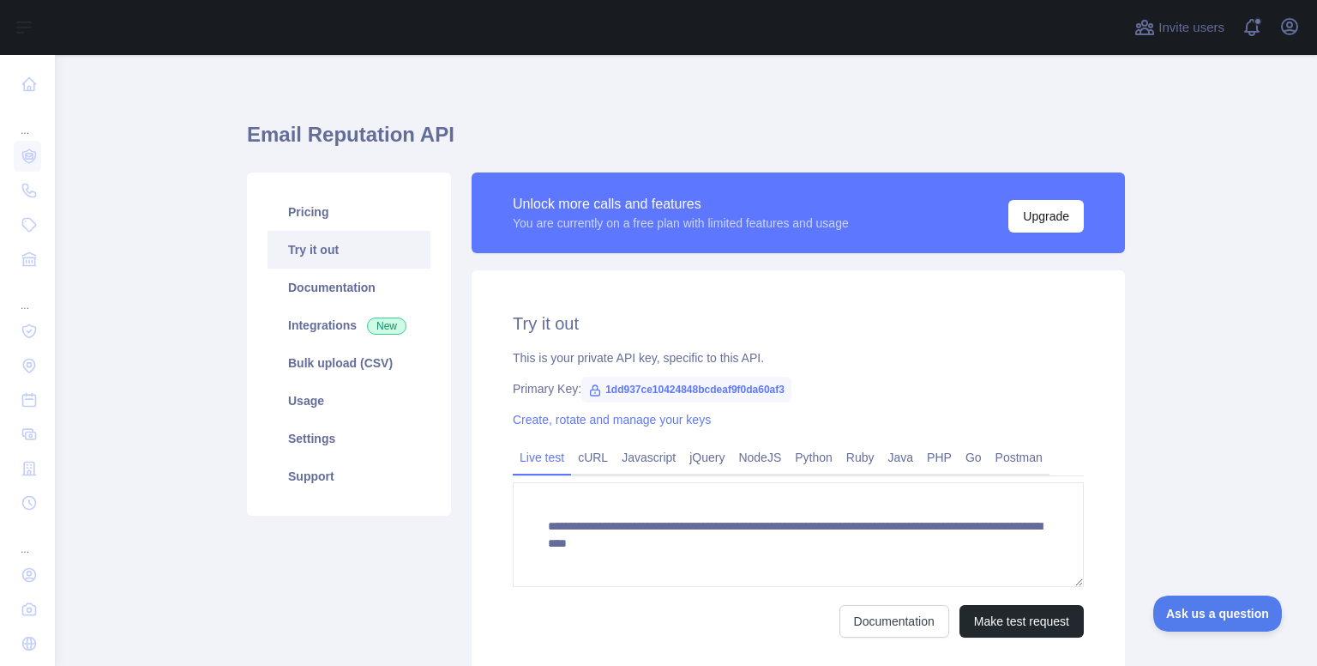
scroll to position [10, 0]
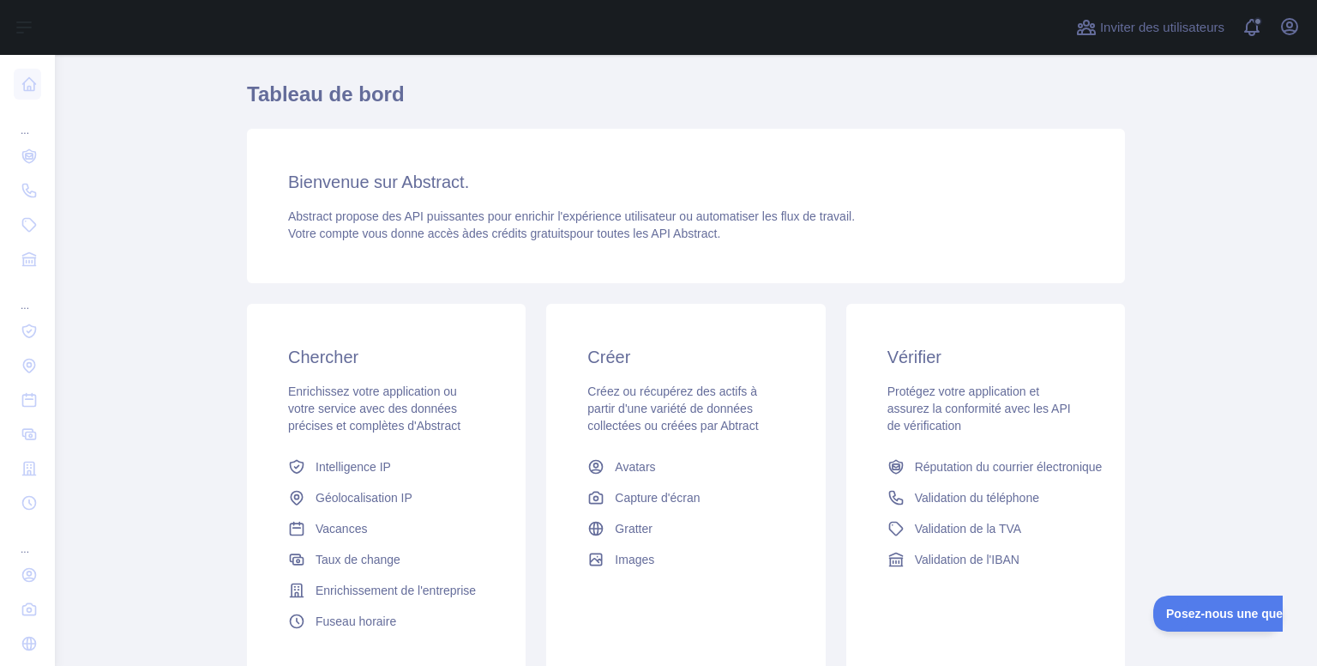
scroll to position [51, 0]
click at [915, 491] on font "Validation du téléphone" at bounding box center [977, 497] width 124 height 14
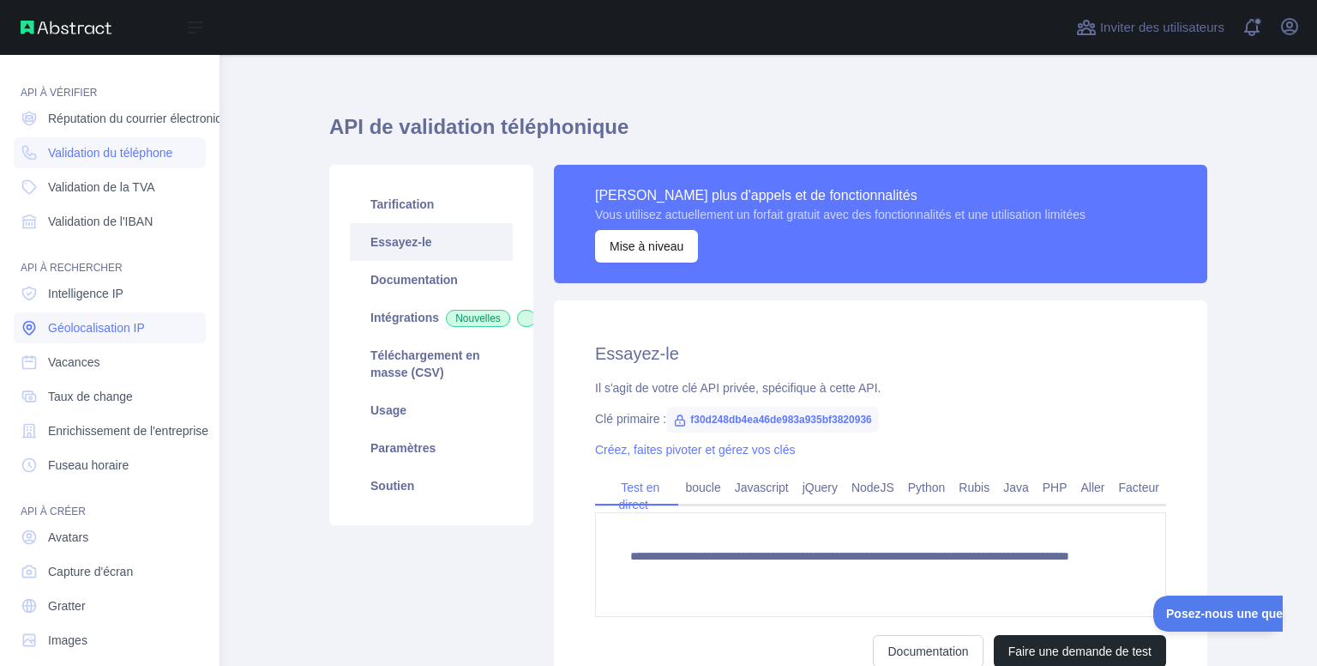
scroll to position [68, 0]
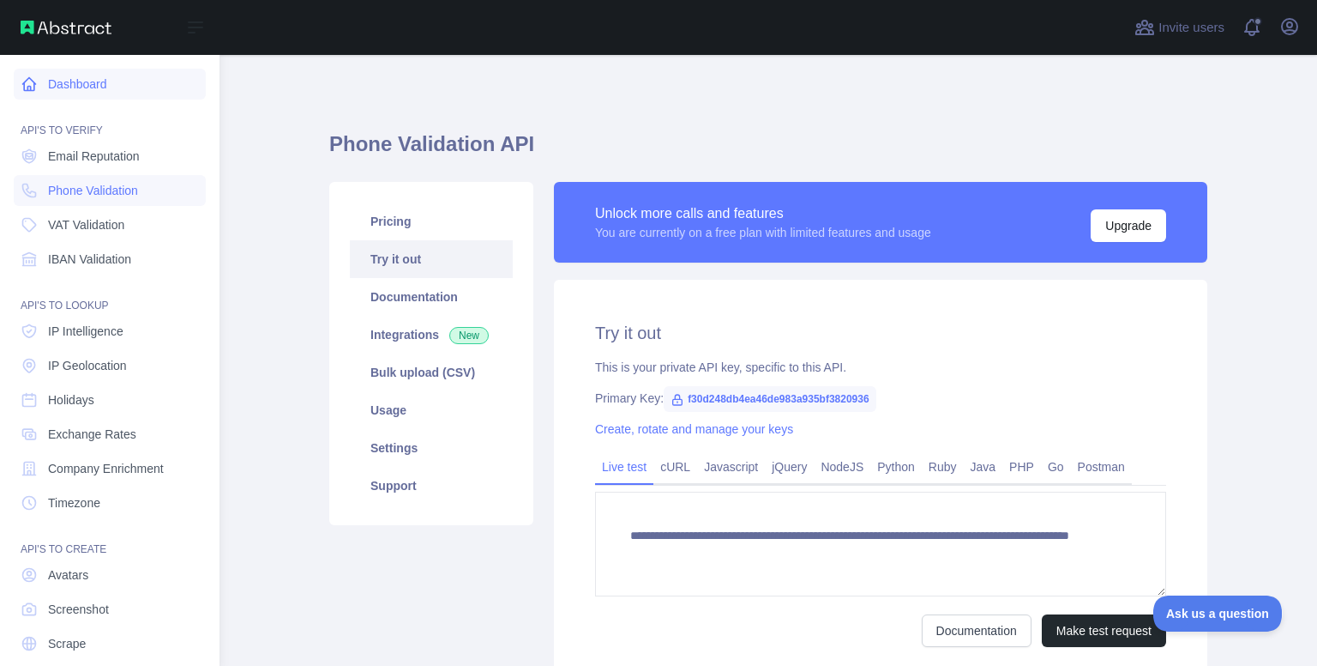
click at [32, 83] on icon at bounding box center [29, 83] width 17 height 17
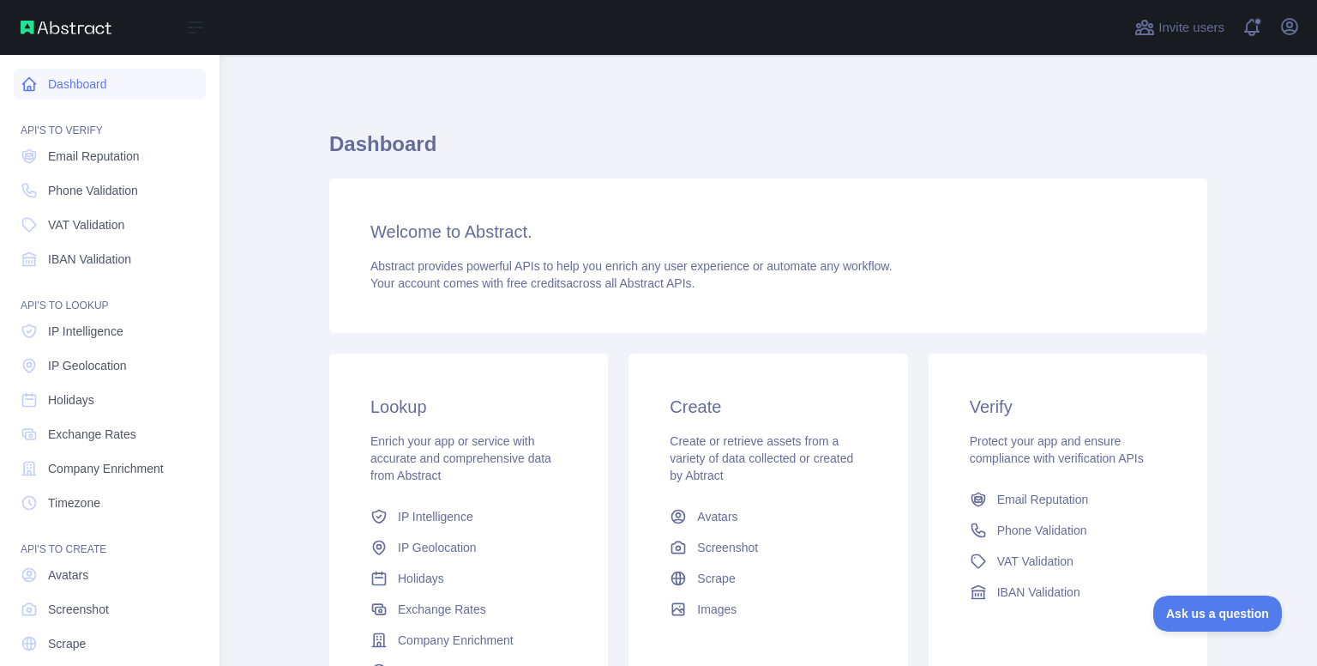
click at [32, 83] on icon at bounding box center [29, 83] width 17 height 17
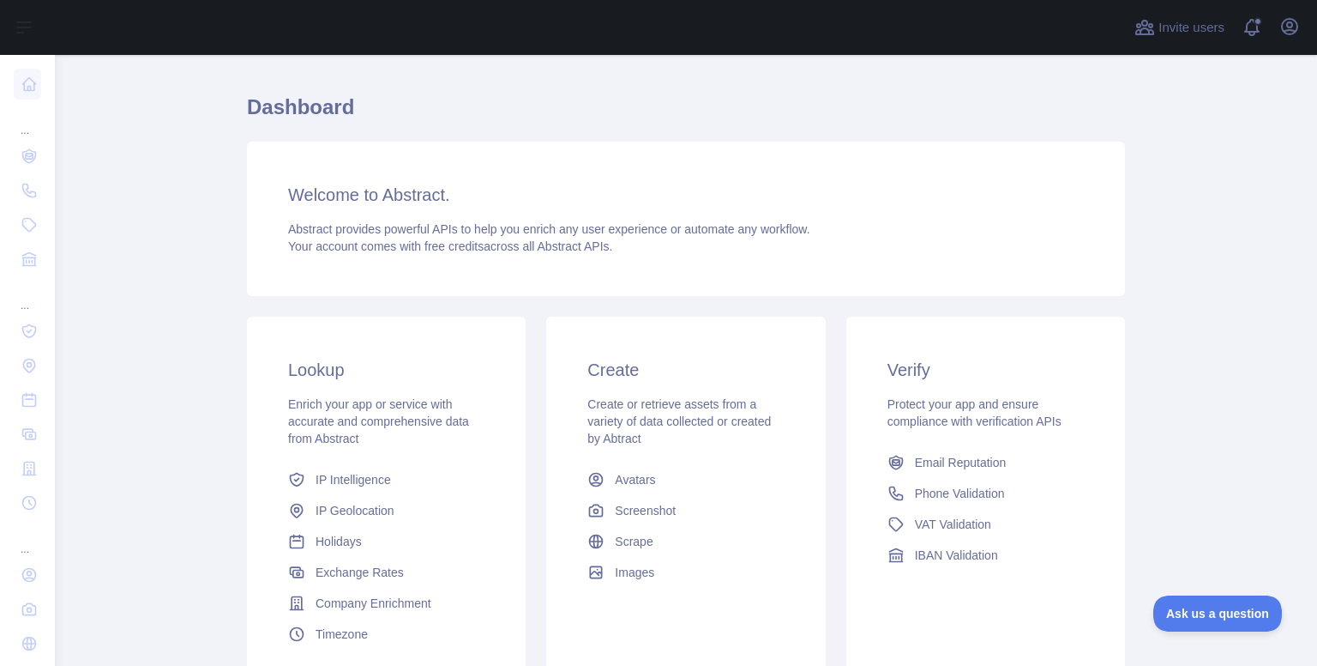
scroll to position [154, 0]
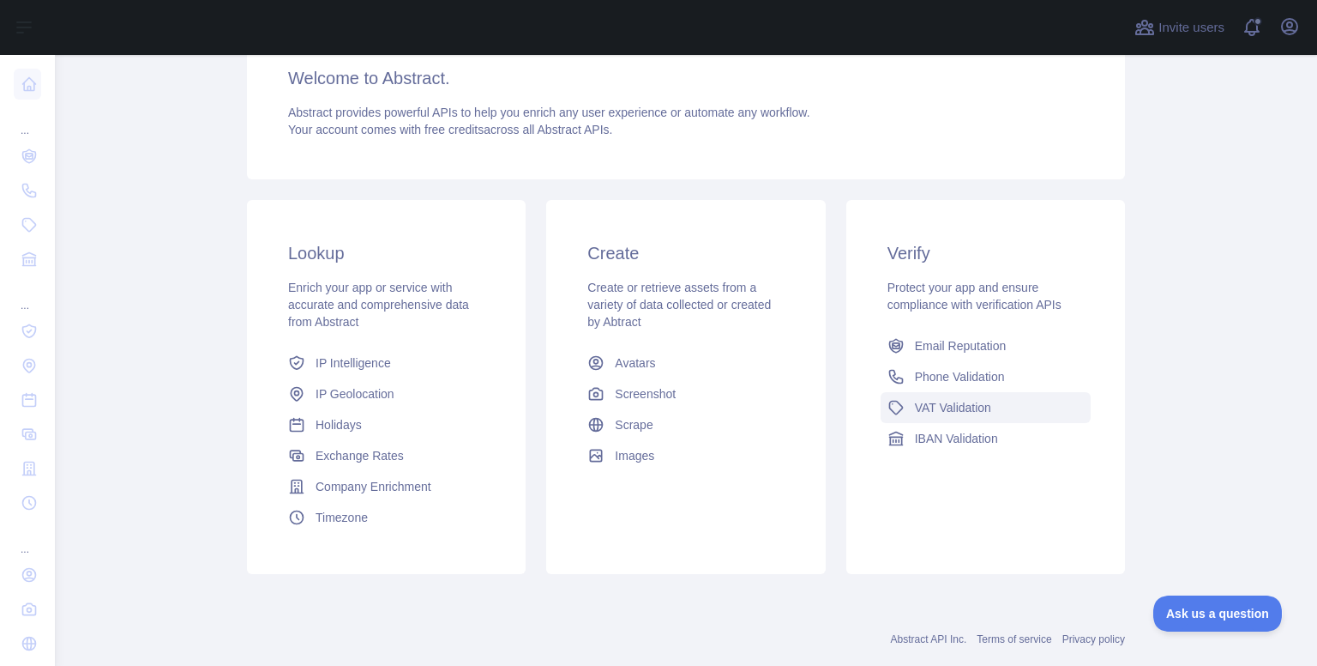
click at [967, 409] on span "VAT Validation" at bounding box center [953, 407] width 76 height 17
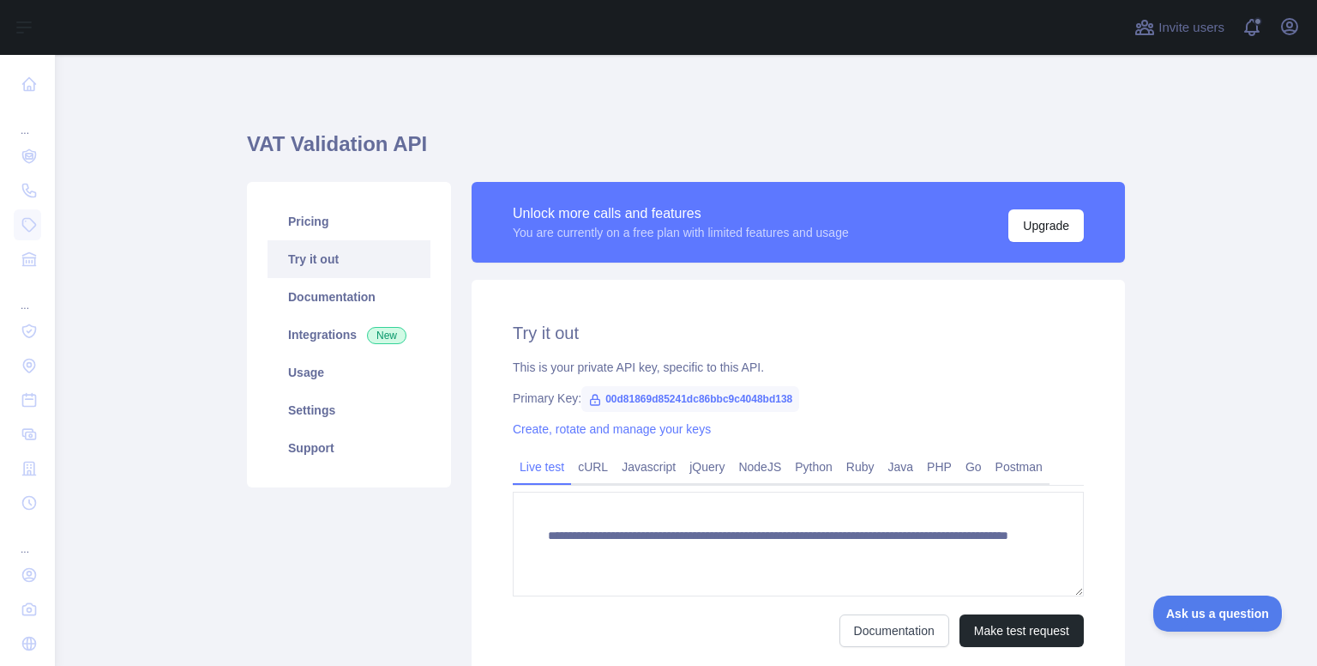
scroll to position [19, 0]
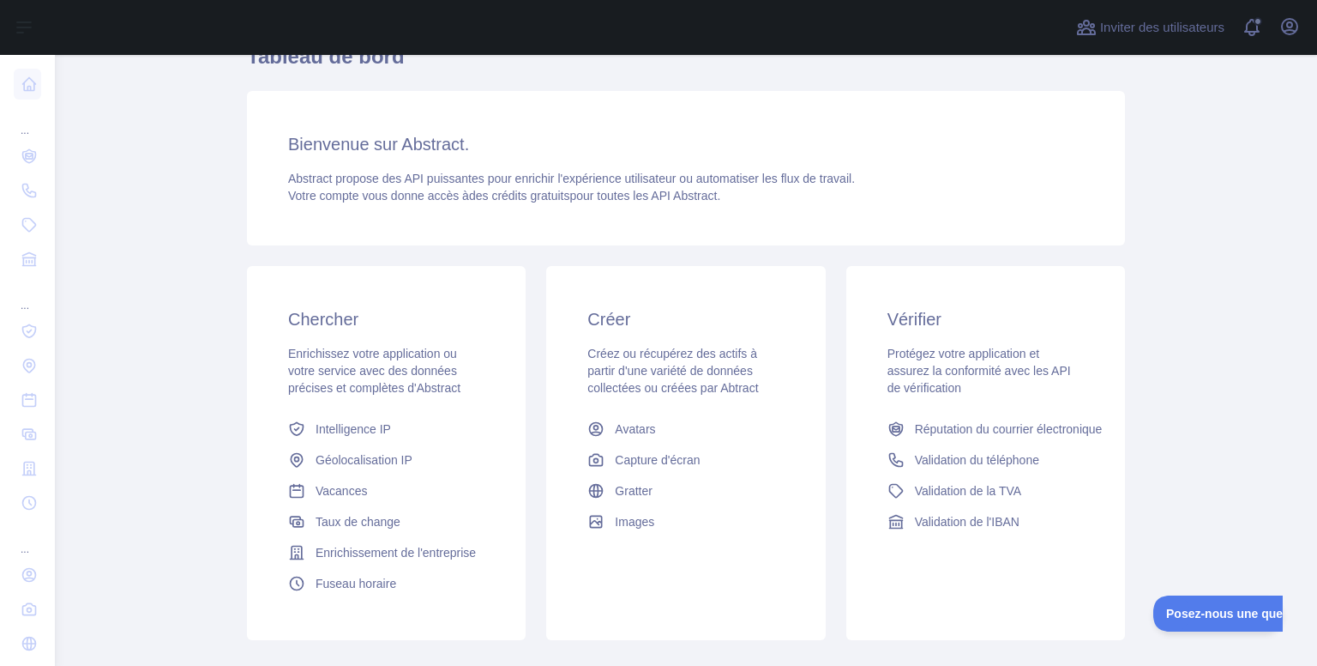
scroll to position [88, 0]
click at [528, 268] on div "Chercher Enrichissez votre application ou votre service avec des données précis…" at bounding box center [386, 452] width 299 height 374
click at [1018, 437] on link "Réputation du courrier électronique" at bounding box center [986, 428] width 210 height 31
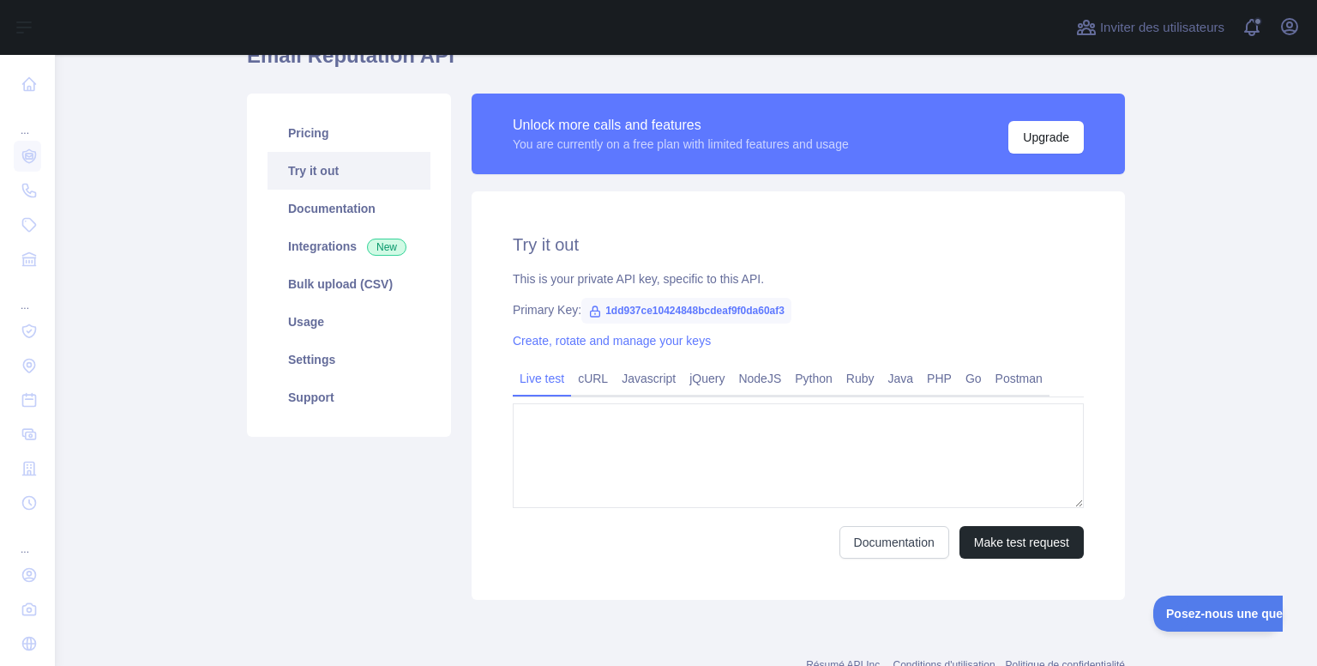
type textarea "**********"
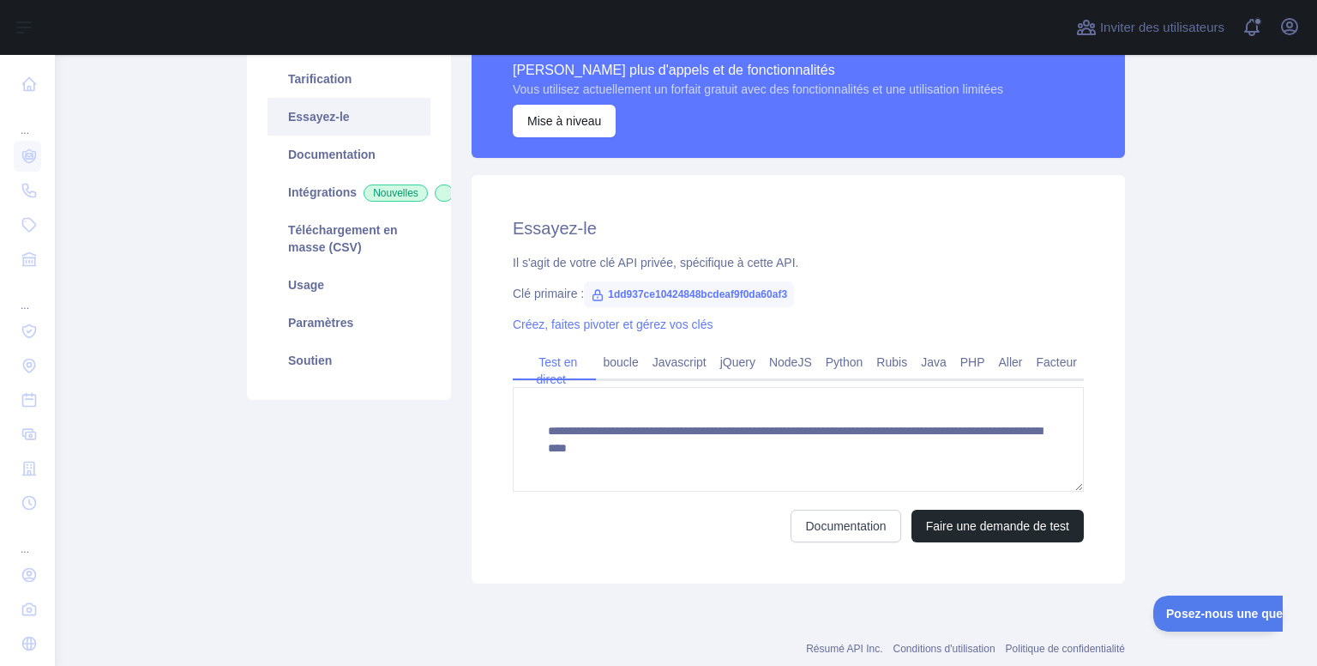
scroll to position [144, 0]
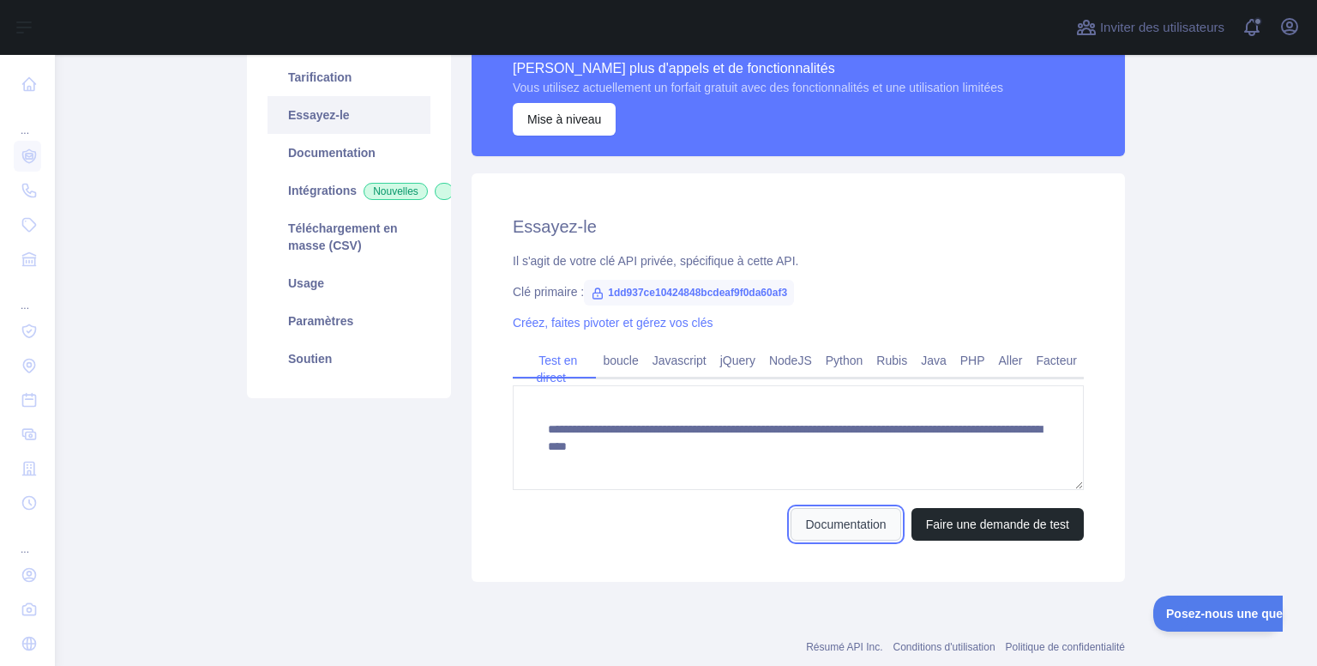
click at [864, 524] on font "Documentation" at bounding box center [845, 524] width 81 height 14
